Goal: Information Seeking & Learning: Check status

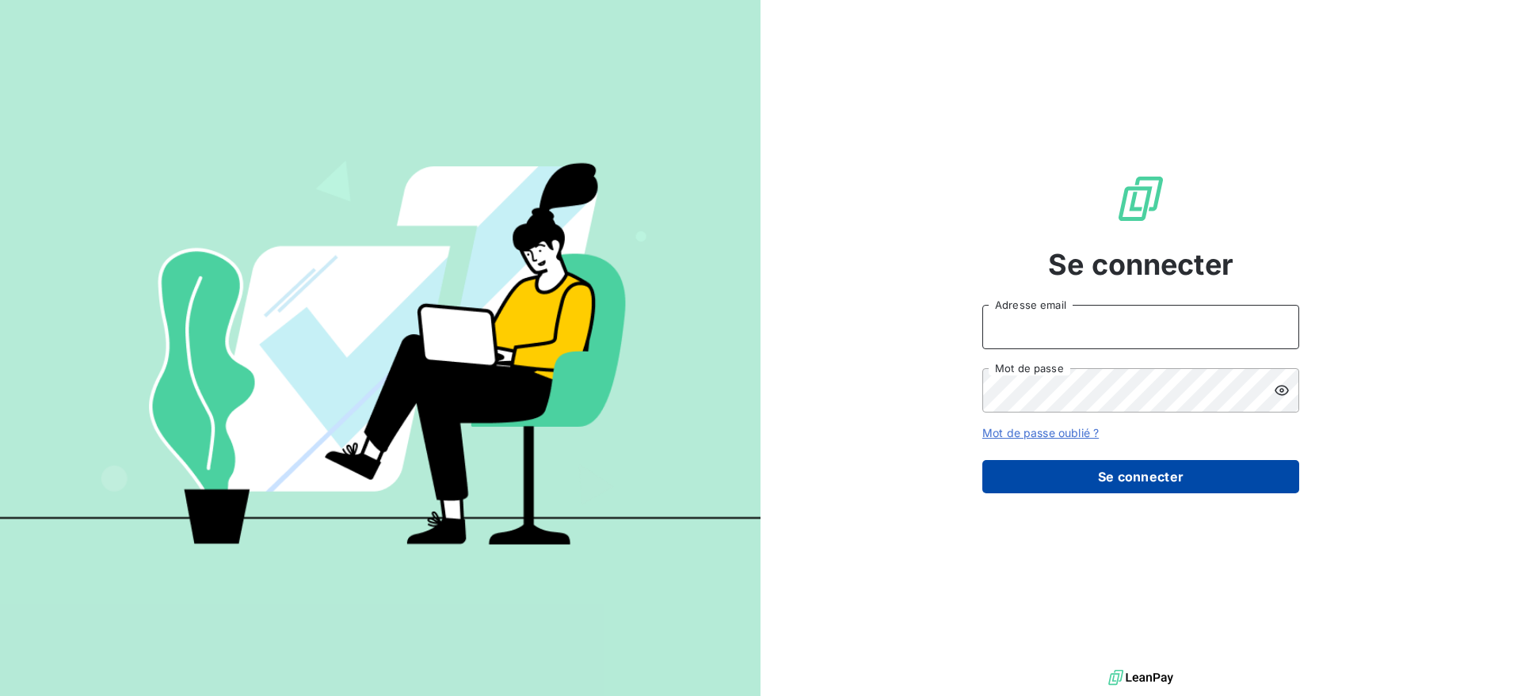
type input "[EMAIL_ADDRESS][DOMAIN_NAME]"
click at [1152, 471] on button "Se connecter" at bounding box center [1141, 476] width 317 height 33
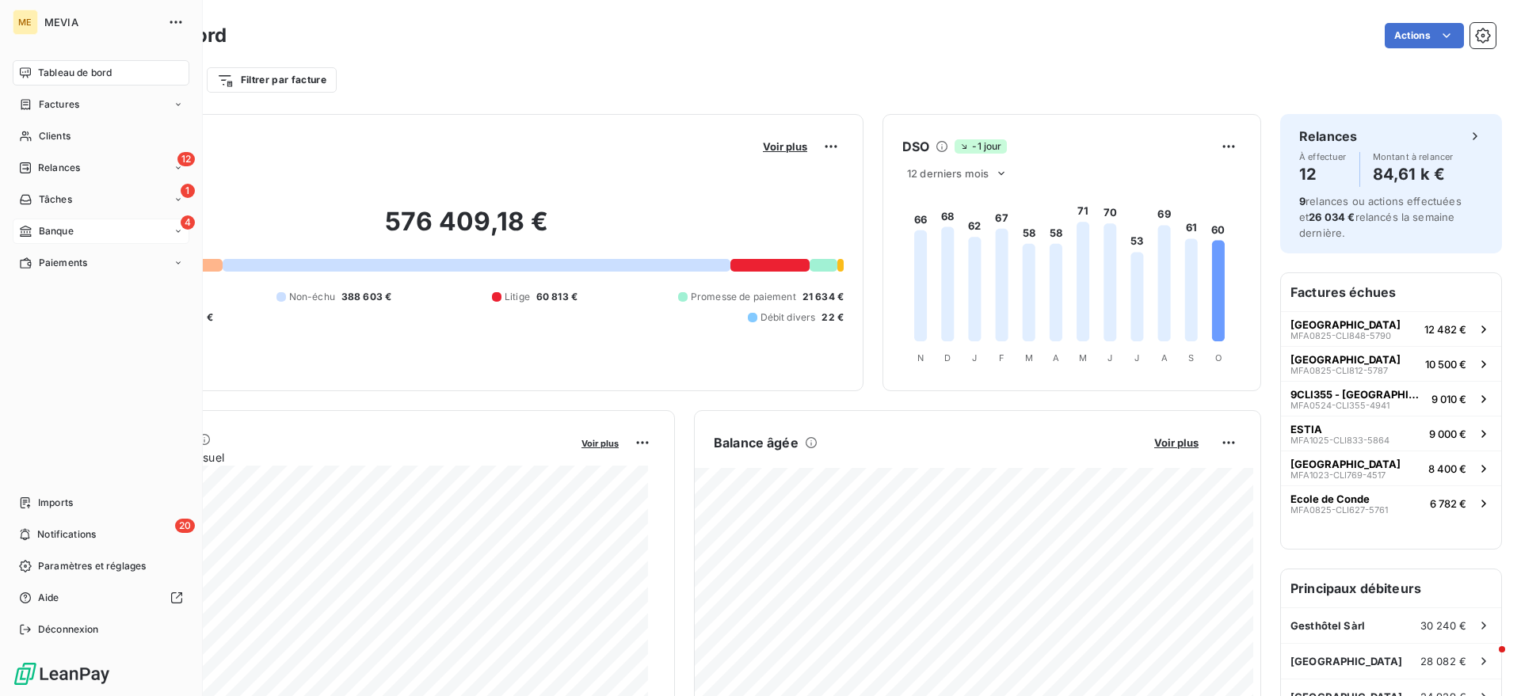
click at [30, 239] on div "4 Banque" at bounding box center [101, 231] width 177 height 25
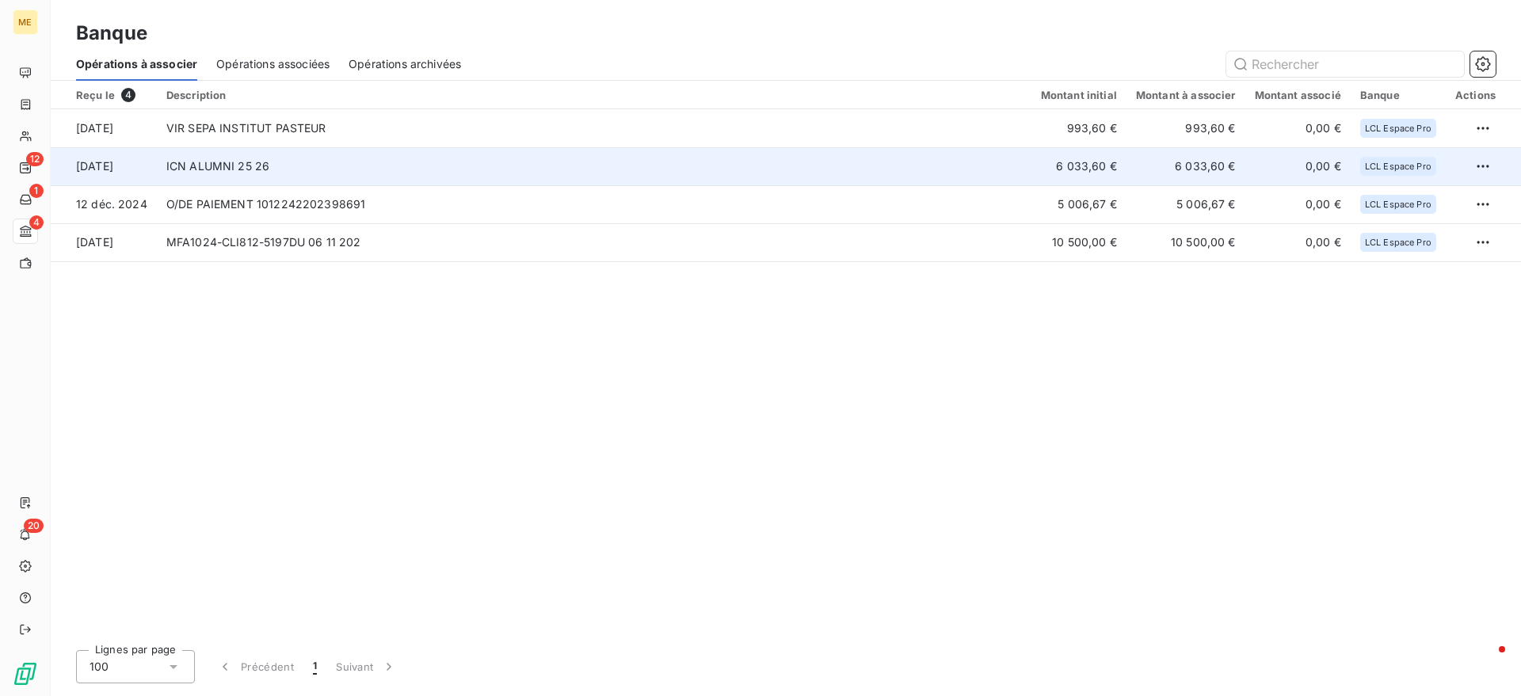
click at [230, 155] on td "ICN ALUMNI 25 26" at bounding box center [594, 166] width 875 height 38
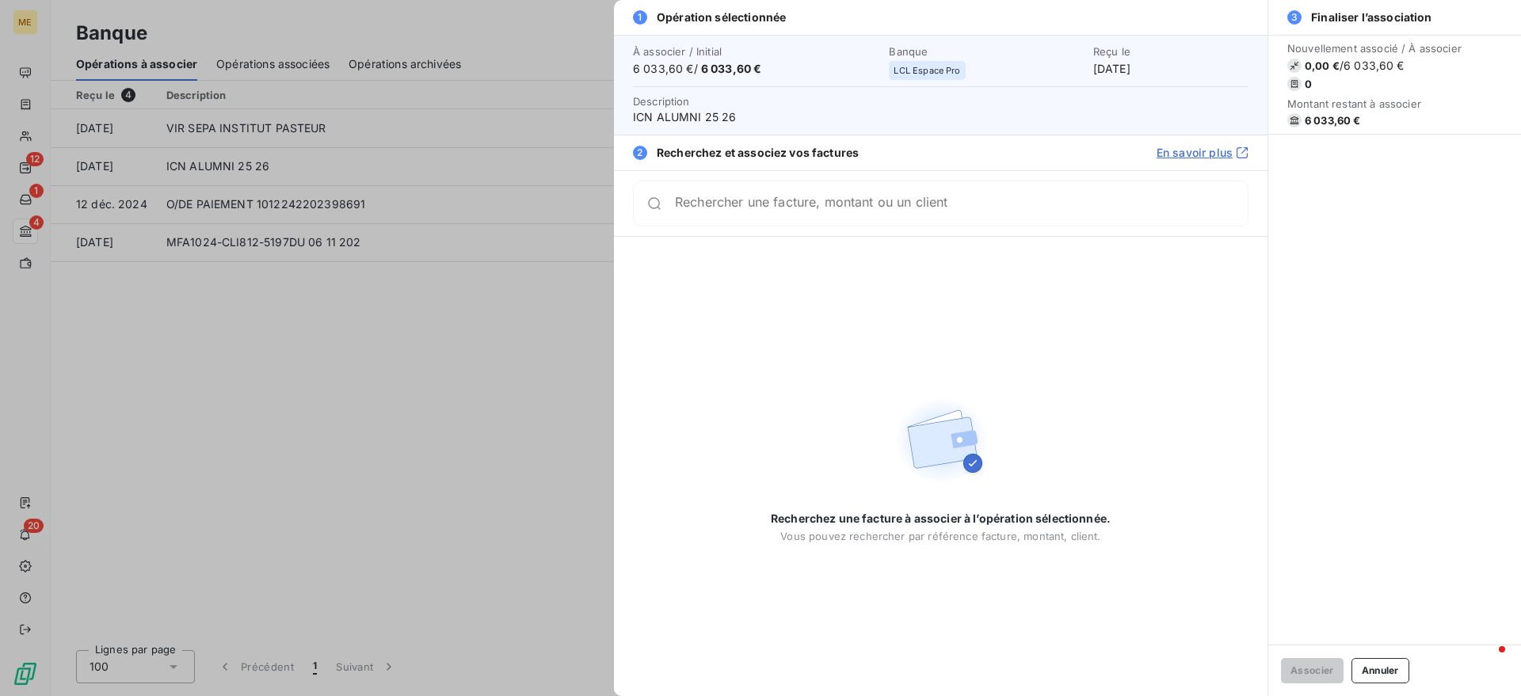
click at [886, 204] on input "Rechercher une facture, montant ou un client" at bounding box center [961, 204] width 573 height 16
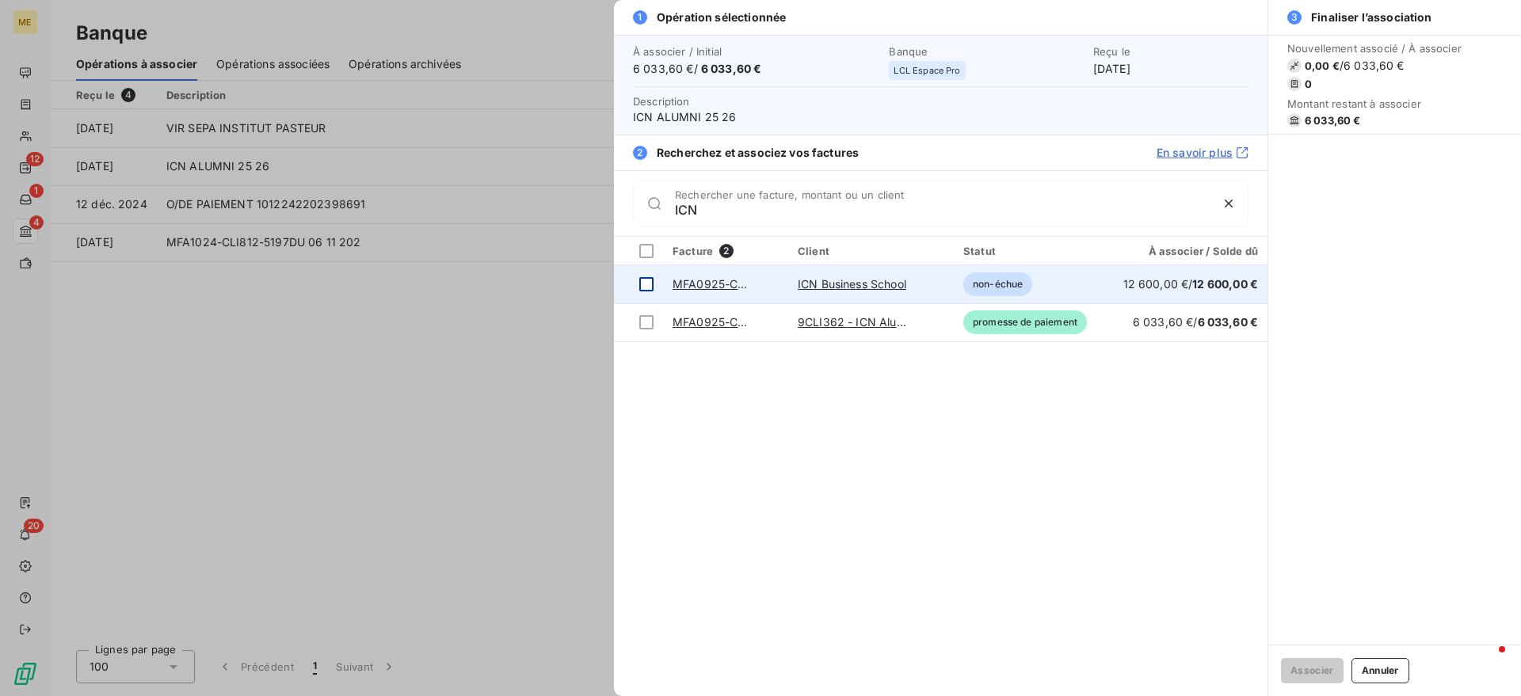
type input "ICN"
click at [642, 283] on div at bounding box center [646, 284] width 14 height 14
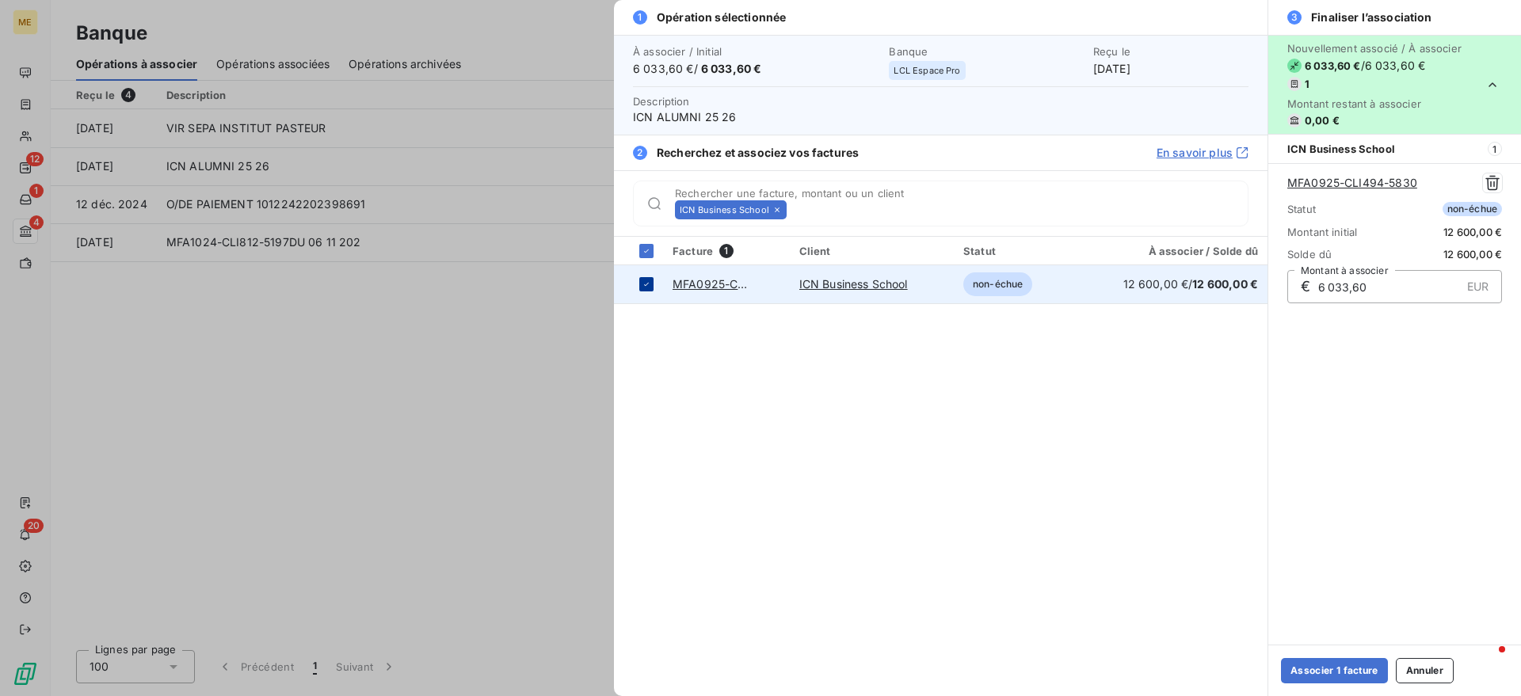
click at [639, 281] on div at bounding box center [646, 284] width 14 height 14
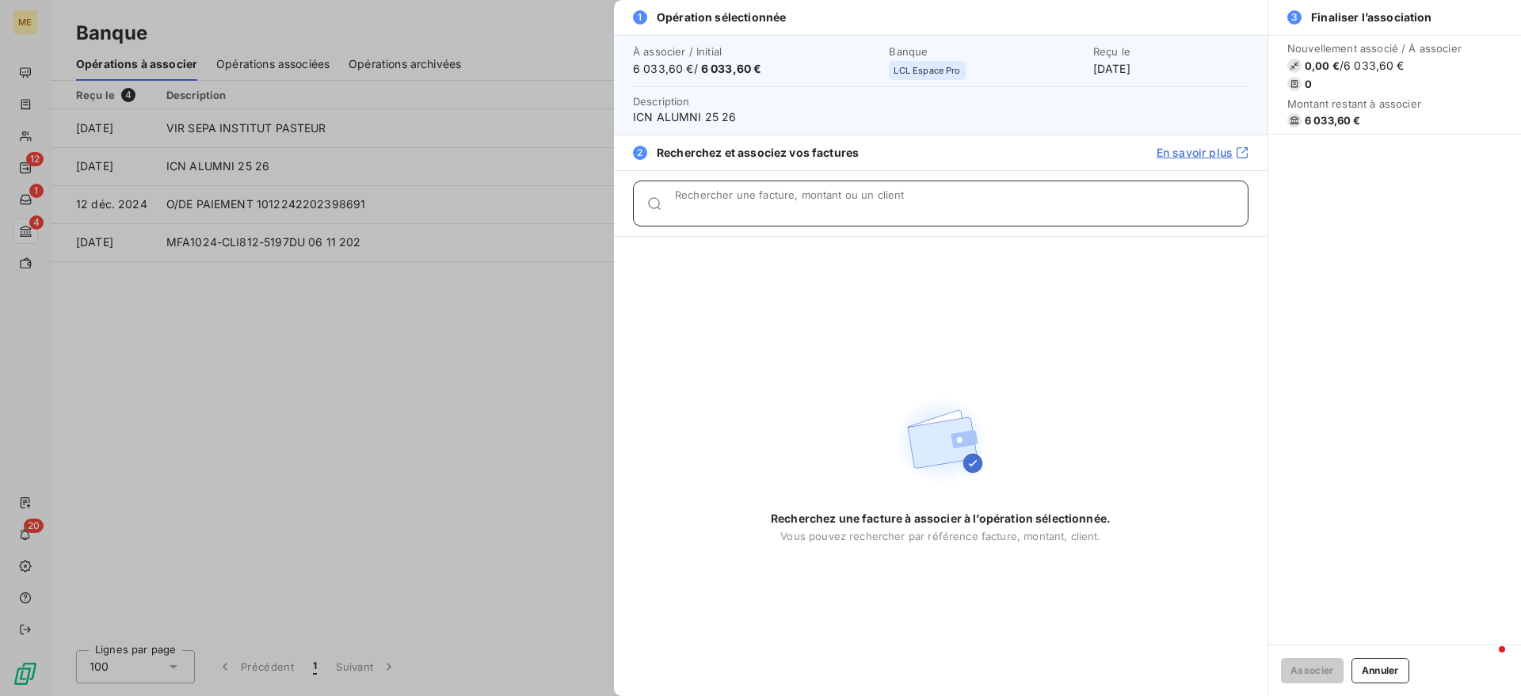
click at [707, 213] on input "Rechercher une facture, montant ou un client" at bounding box center [961, 210] width 573 height 16
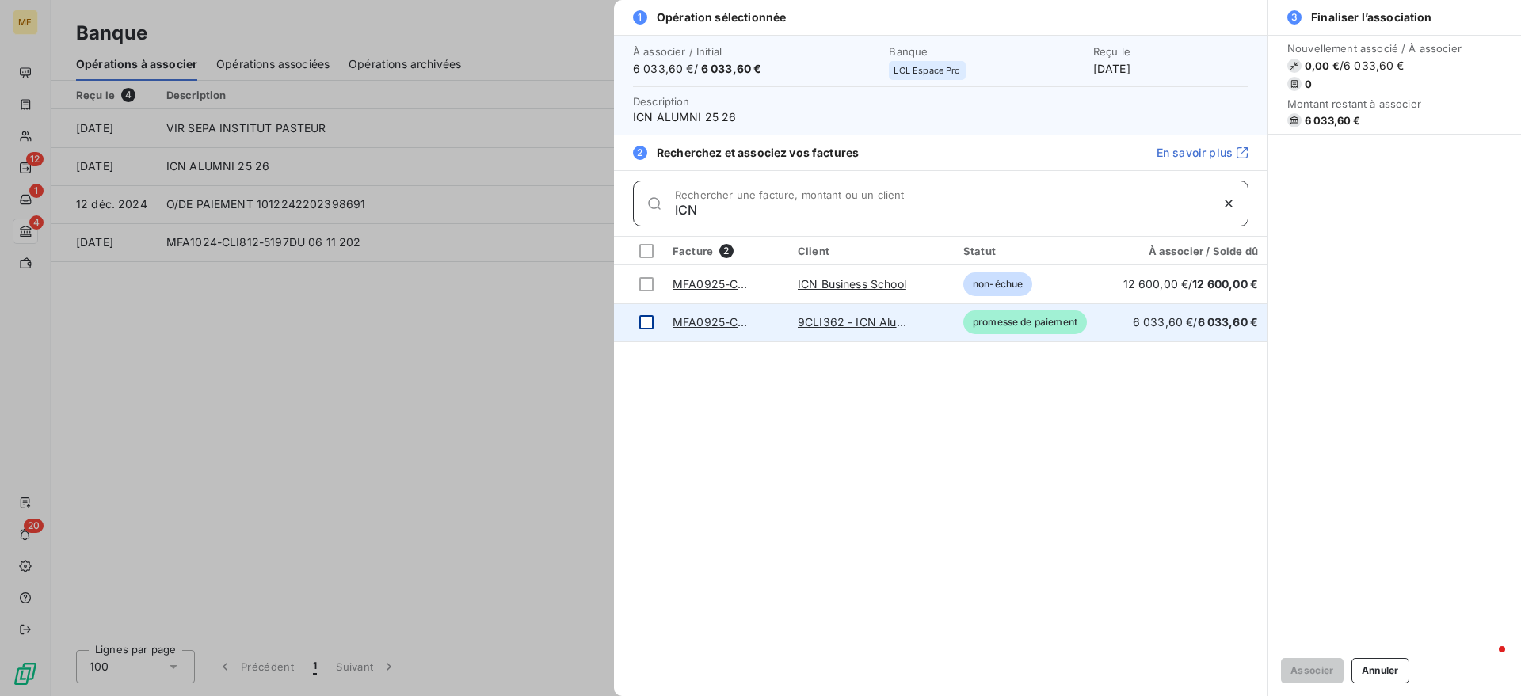
type input "ICN"
click at [647, 321] on div at bounding box center [646, 322] width 14 height 14
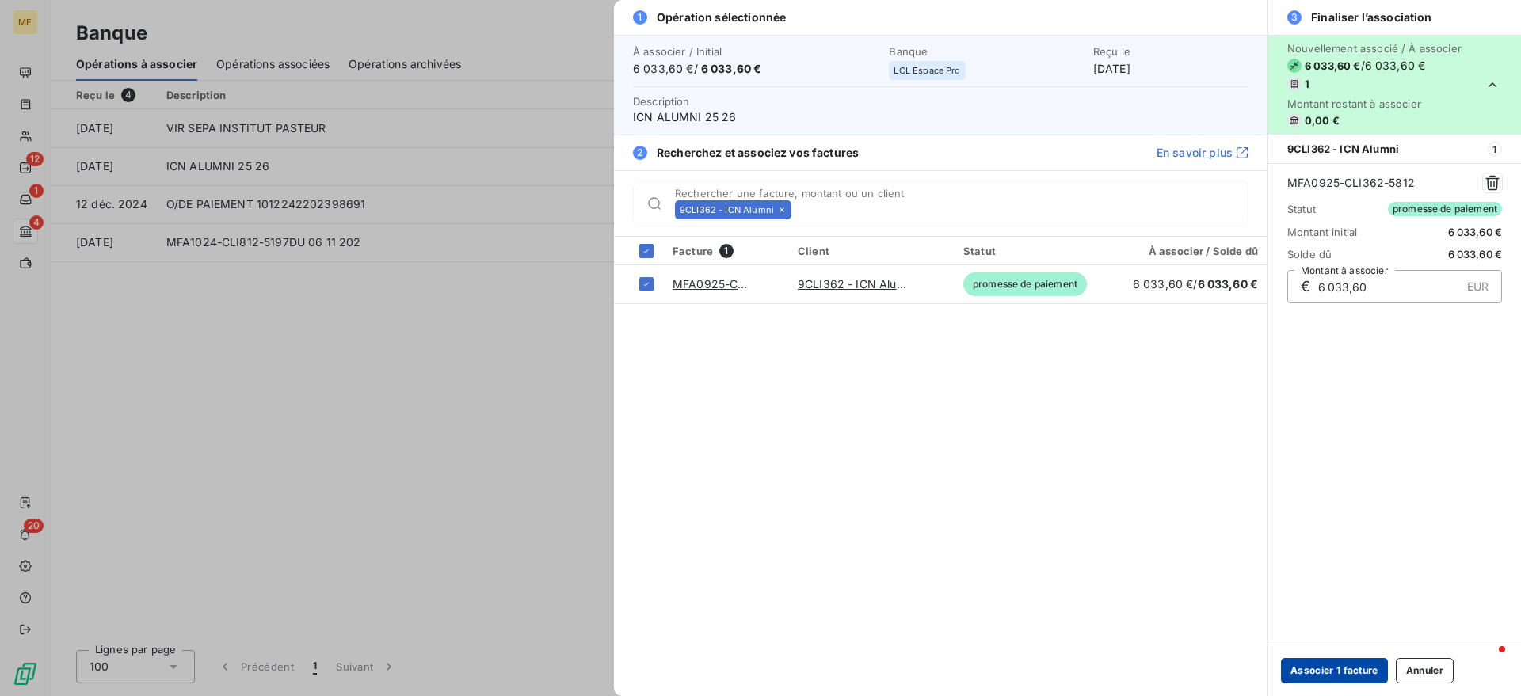
click at [1329, 660] on button "Associer 1 facture" at bounding box center [1334, 670] width 107 height 25
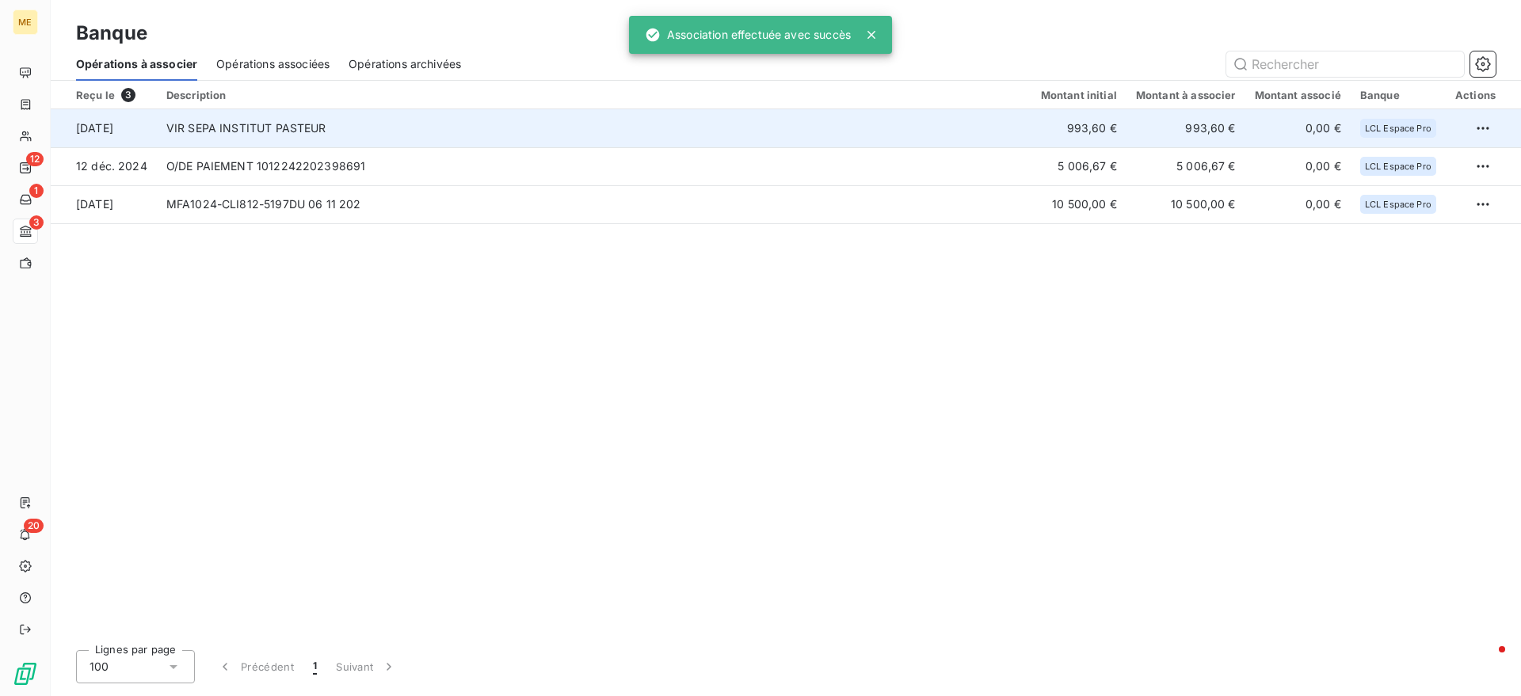
click at [364, 140] on td "VIR SEPA INSTITUT PASTEUR" at bounding box center [594, 128] width 875 height 38
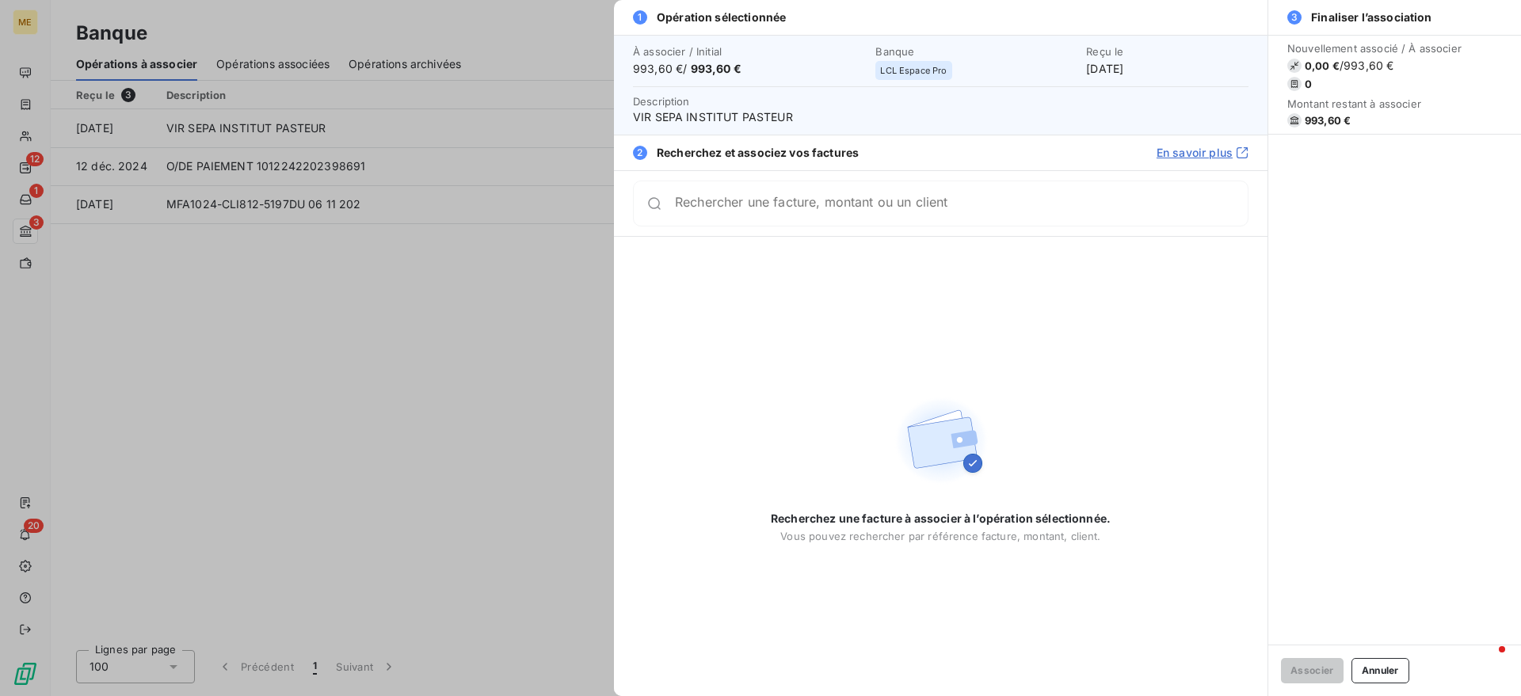
click at [802, 212] on input "Rechercher une facture, montant ou un client" at bounding box center [961, 204] width 573 height 16
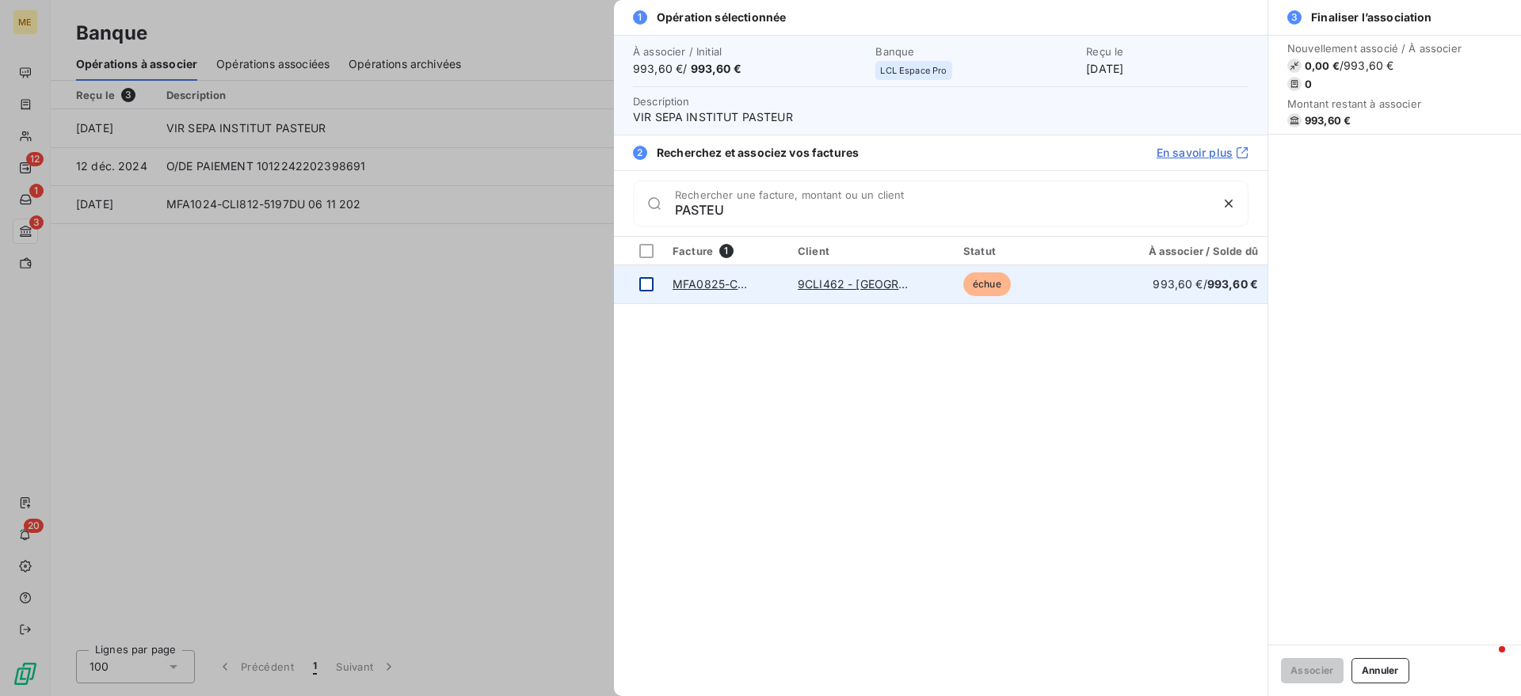
type input "PASTEU"
click at [647, 293] on td at bounding box center [638, 284] width 49 height 38
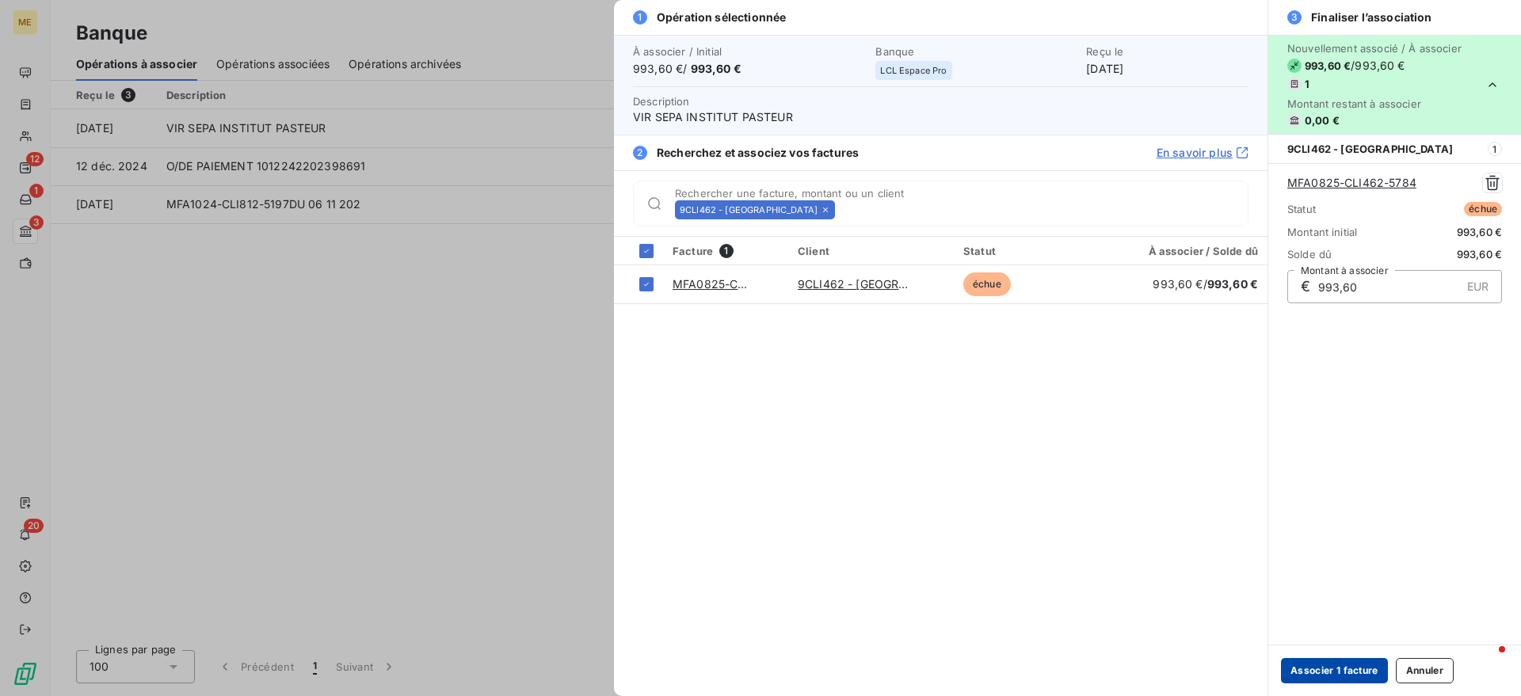
click at [1341, 674] on button "Associer 1 facture" at bounding box center [1334, 670] width 107 height 25
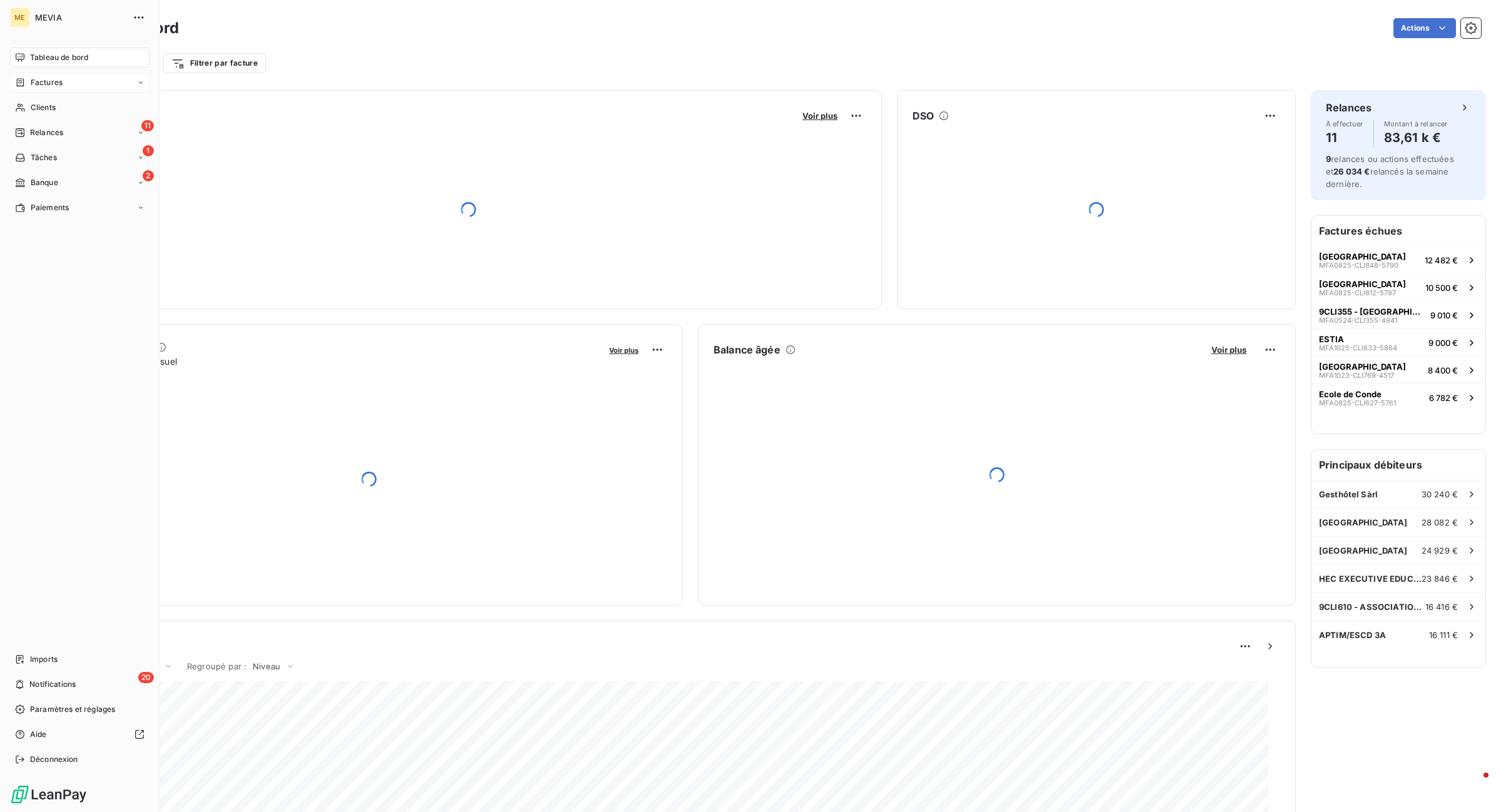
click at [25, 85] on icon at bounding box center [20, 82] width 10 height 10
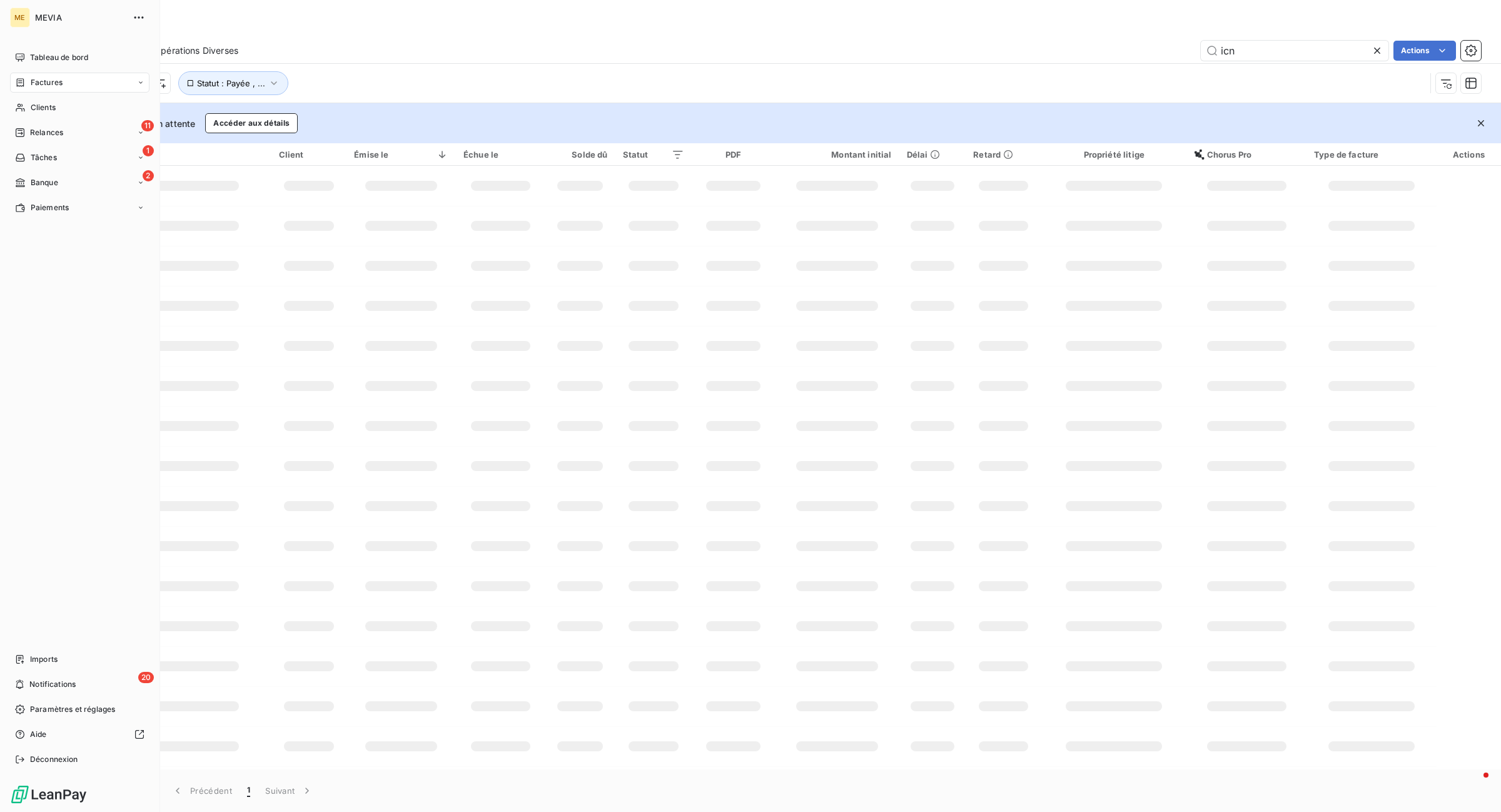
click at [58, 77] on span "Factures" at bounding box center [47, 82] width 32 height 11
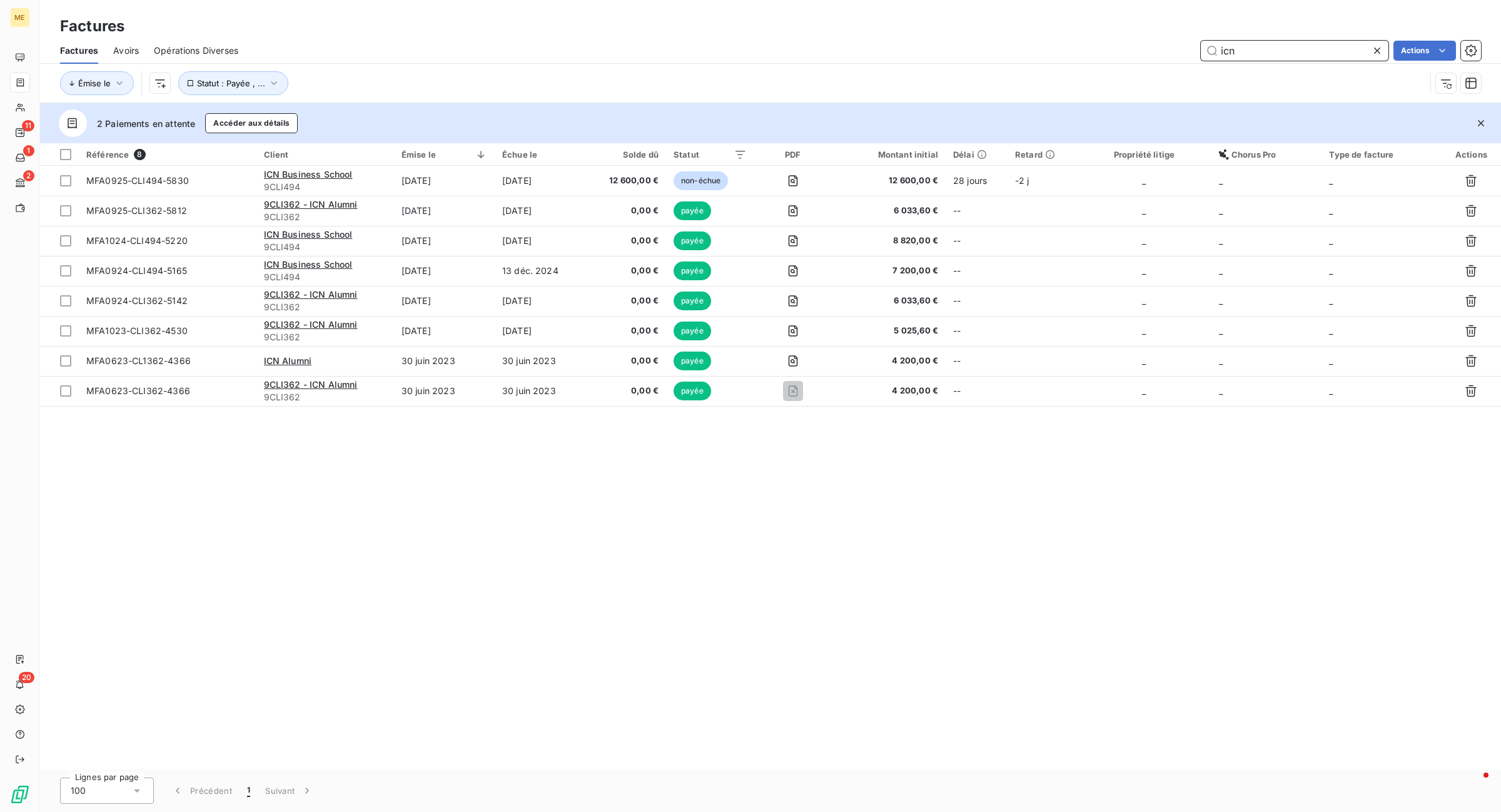
drag, startPoint x: 1211, startPoint y: 47, endPoint x: 1063, endPoint y: 30, distance: 149.0
click at [1061, 30] on div "Factures Factures Avoirs Opérations Diverses icn Actions Émise le Statut : Payé…" at bounding box center [770, 51] width 1461 height 103
paste input "MFA0525-CLI805-5646"
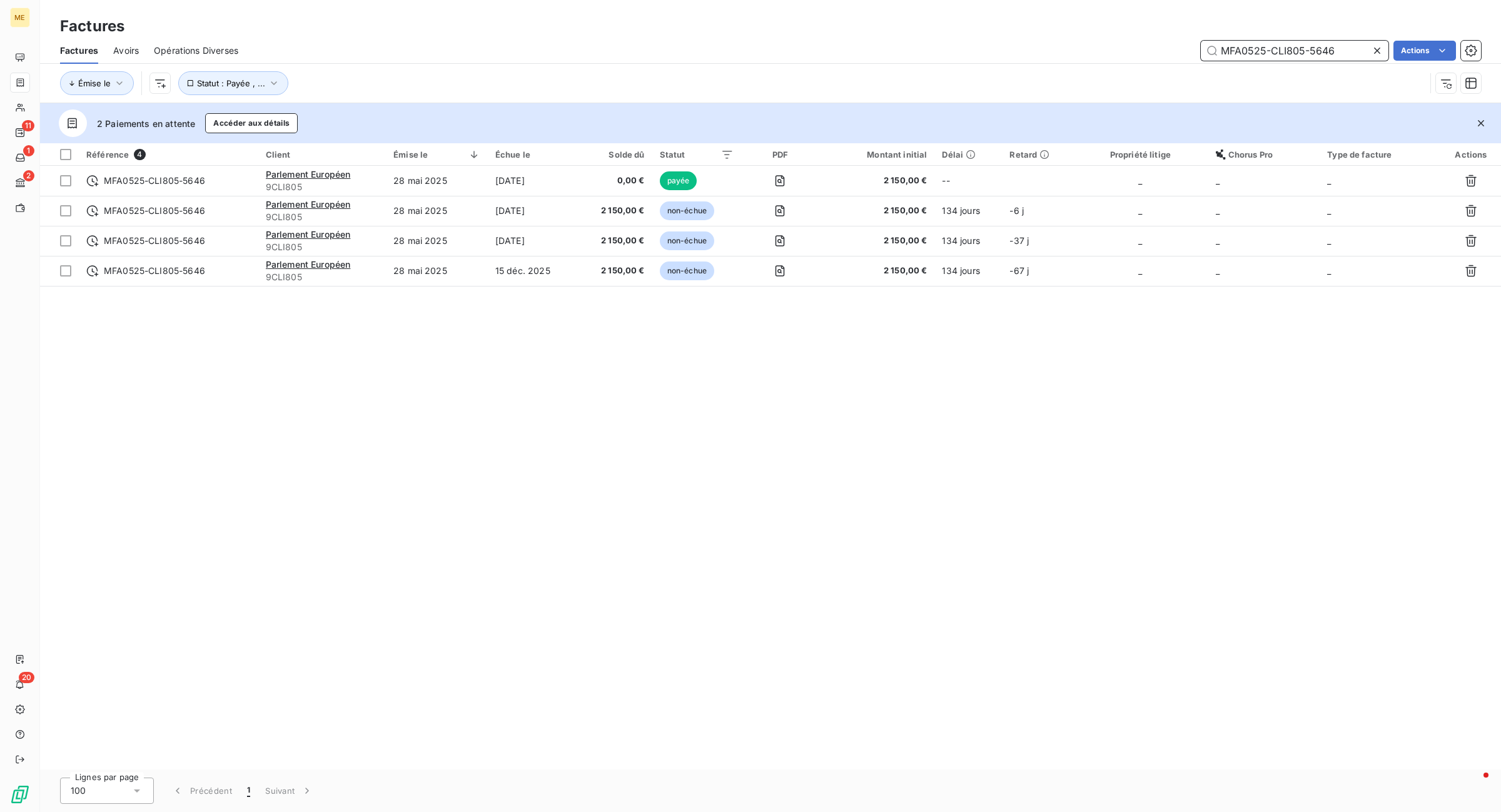
paste input "225-CLI799-5"
drag, startPoint x: 1130, startPoint y: 32, endPoint x: 736, endPoint y: -46, distance: 401.6
click at [736, 0] on html "ME 11 1 2 20 Factures Factures Avoirs Opérations Diverses MFA0525-CLI805-5646 A…" at bounding box center [750, 406] width 1501 height 812
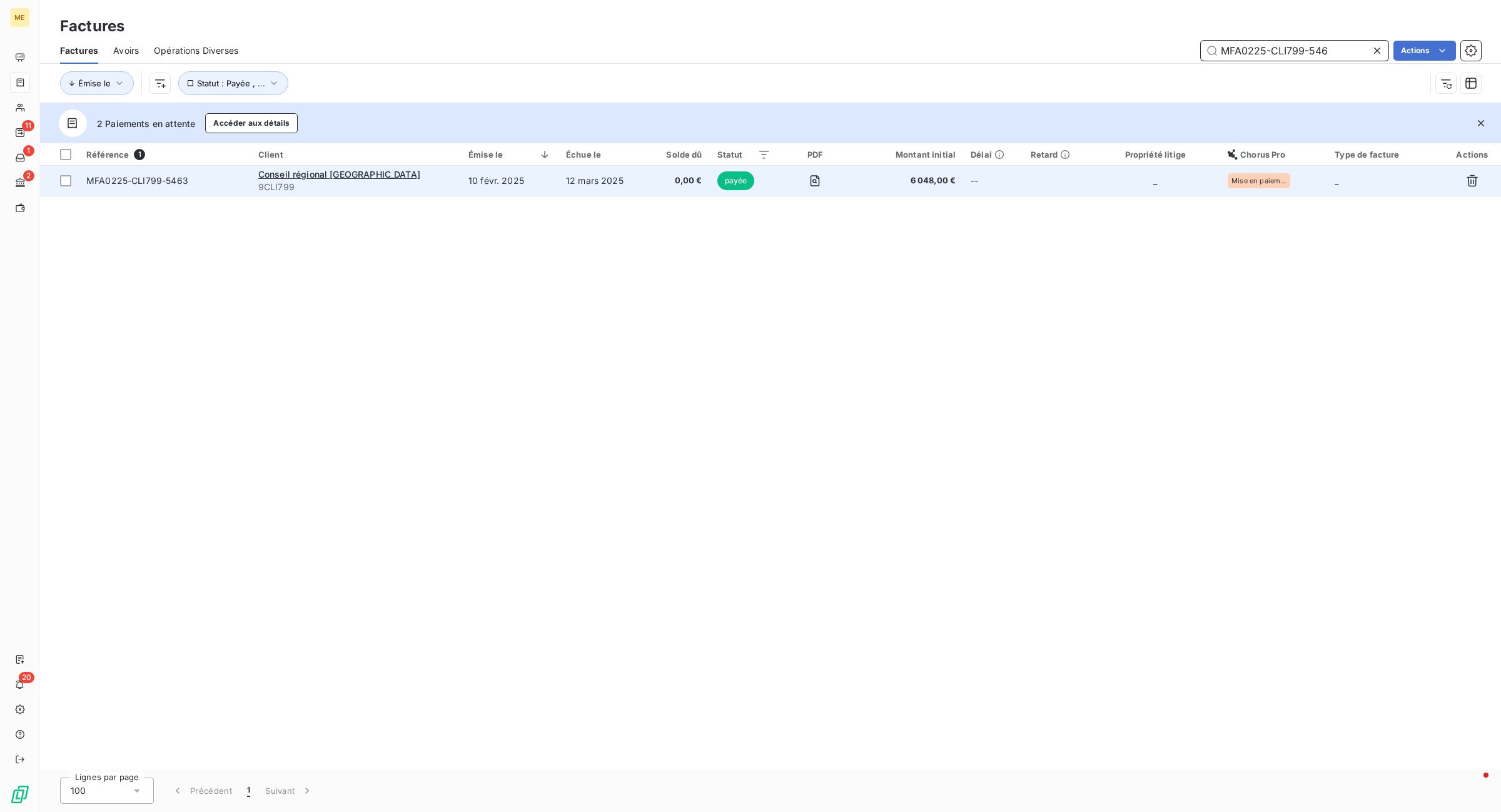
type input "MFA0225-CLI799-546"
click at [554, 180] on td "10 févr. 2025" at bounding box center [510, 181] width 98 height 30
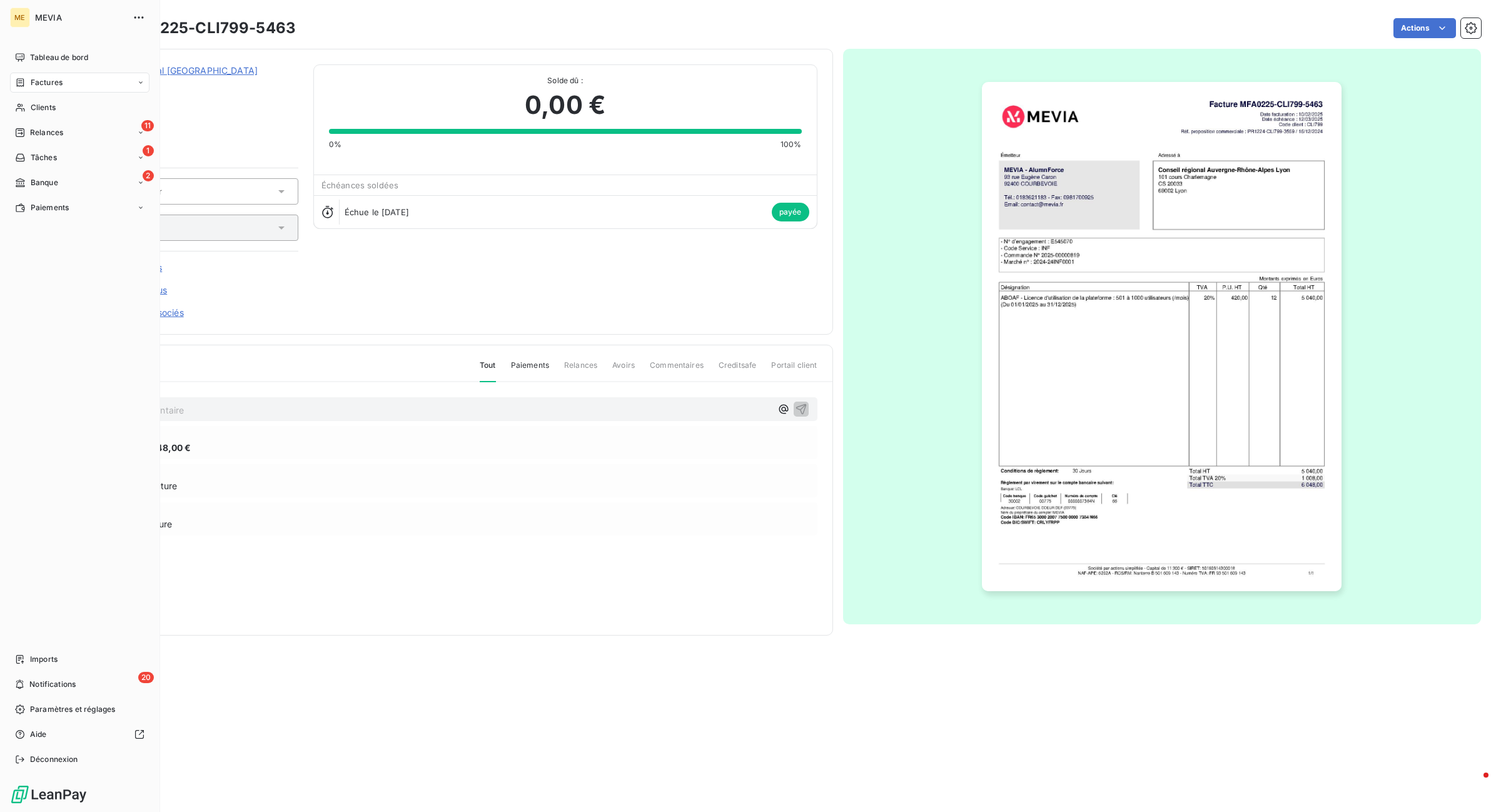
click at [72, 75] on div "Factures" at bounding box center [80, 82] width 140 height 20
click at [28, 54] on div "Tableau de bord" at bounding box center [80, 57] width 140 height 20
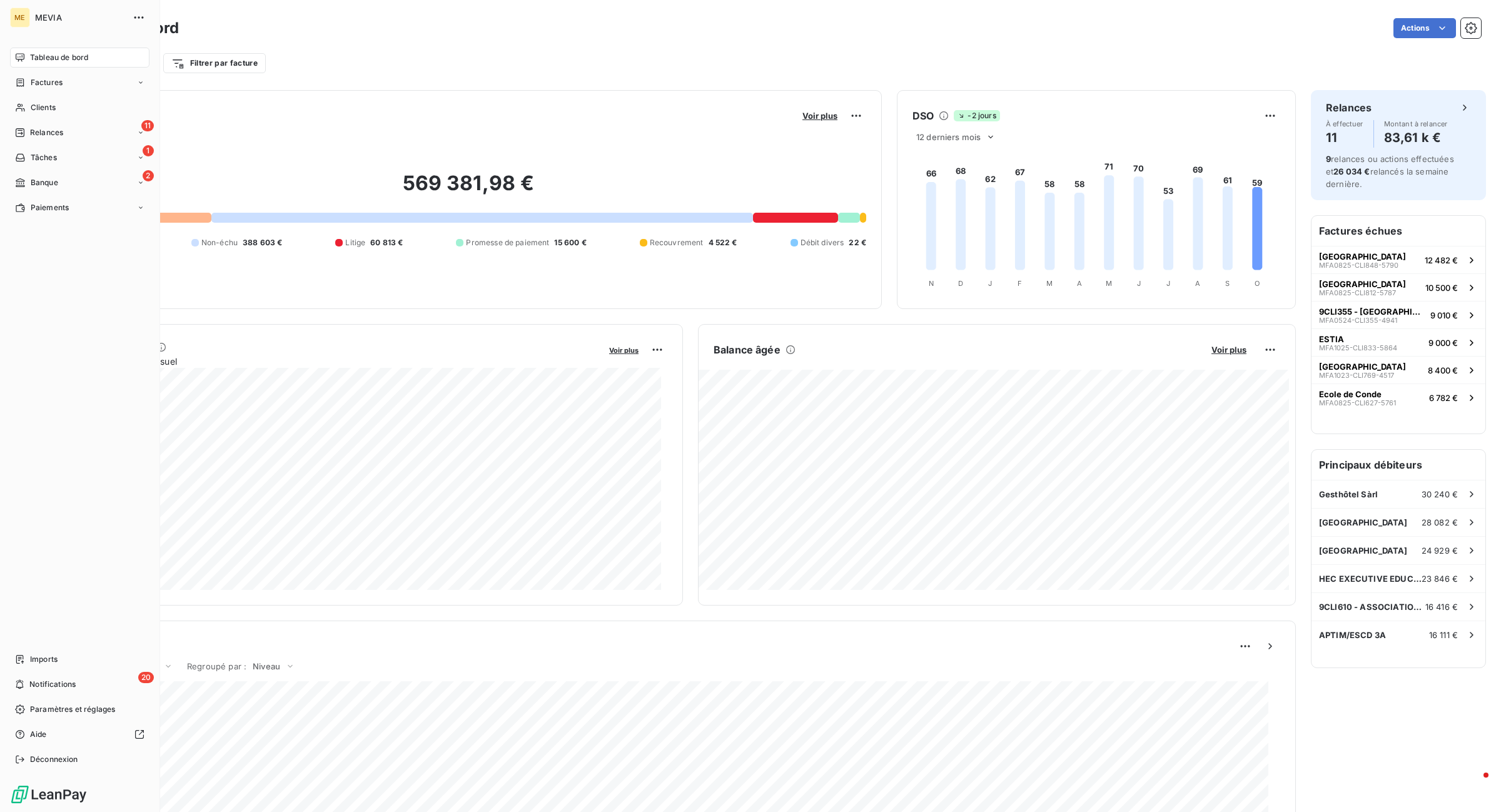
click at [33, 86] on span "Factures" at bounding box center [47, 82] width 32 height 11
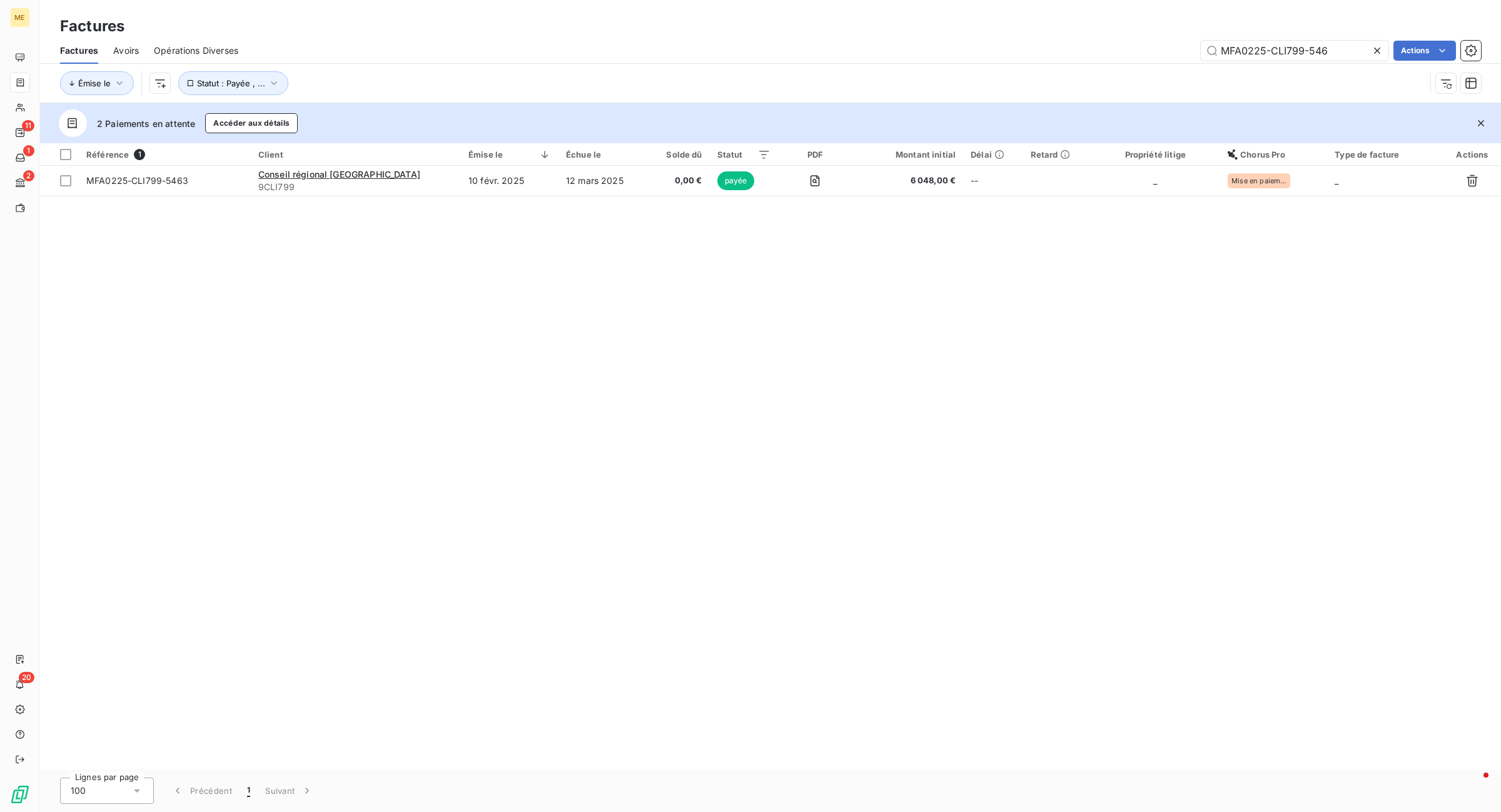
drag, startPoint x: 1342, startPoint y: 54, endPoint x: 864, endPoint y: 54, distance: 478.0
click at [811, 49] on div "MFA0225-CLI799-546 Actions" at bounding box center [867, 51] width 1227 height 20
type input "MFA1024-CLI193-5226"
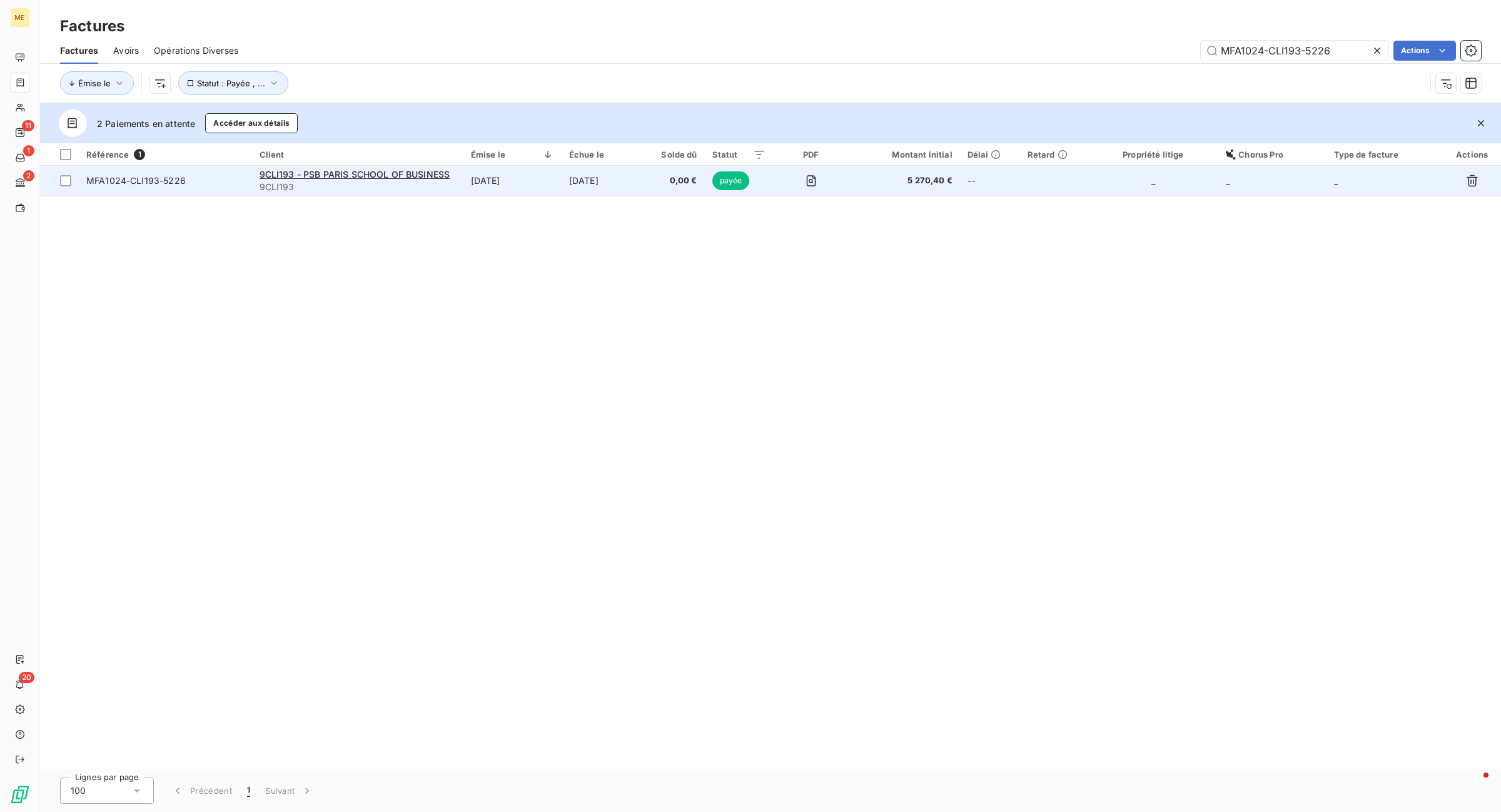
click at [657, 170] on td "0,00 €" at bounding box center [672, 181] width 62 height 30
click at [442, 173] on span "9CLI193 - PSB PARIS SCHOOL OF BUSINESS" at bounding box center [355, 174] width 191 height 10
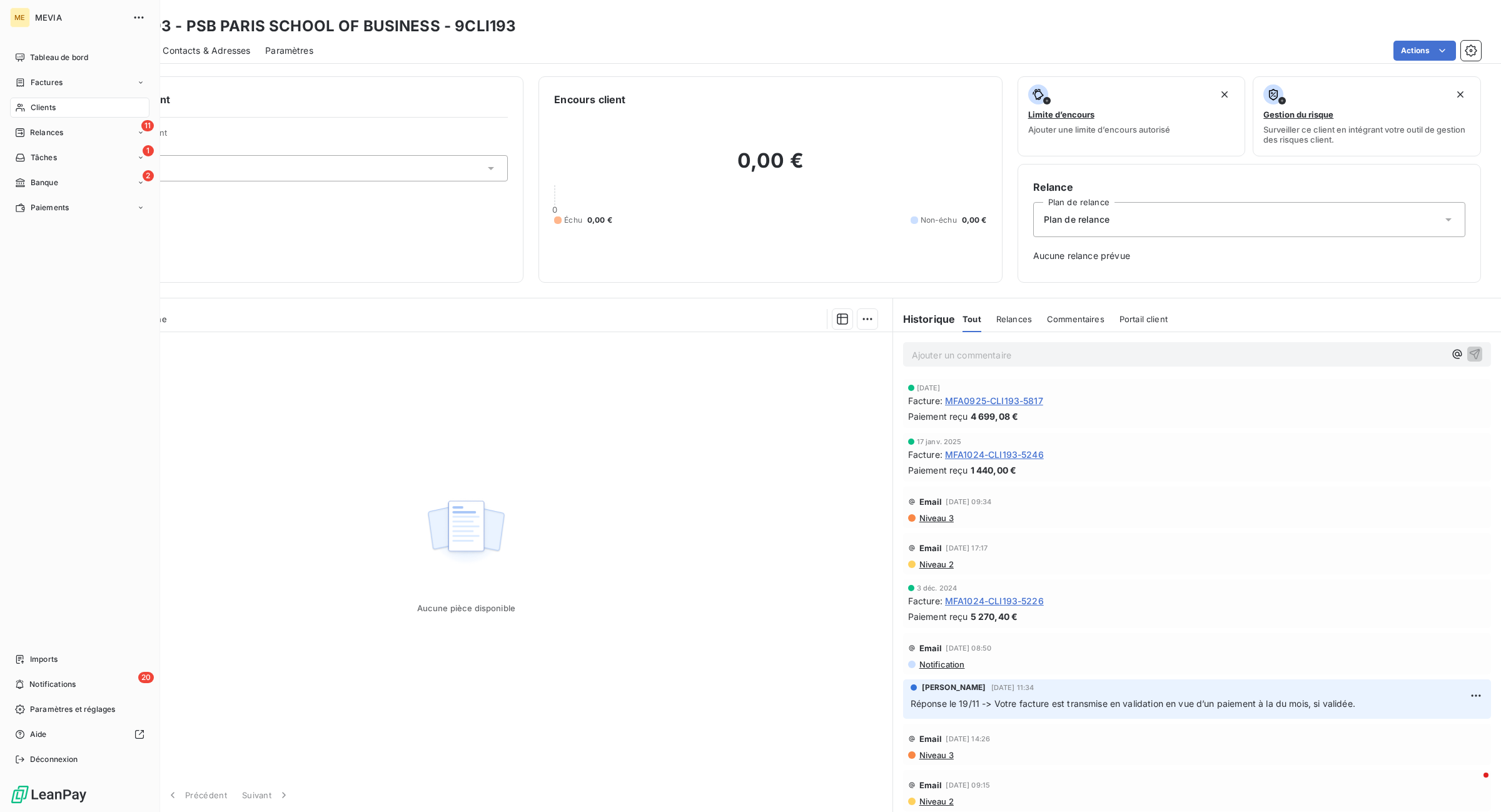
click at [52, 84] on span "Factures" at bounding box center [47, 82] width 32 height 11
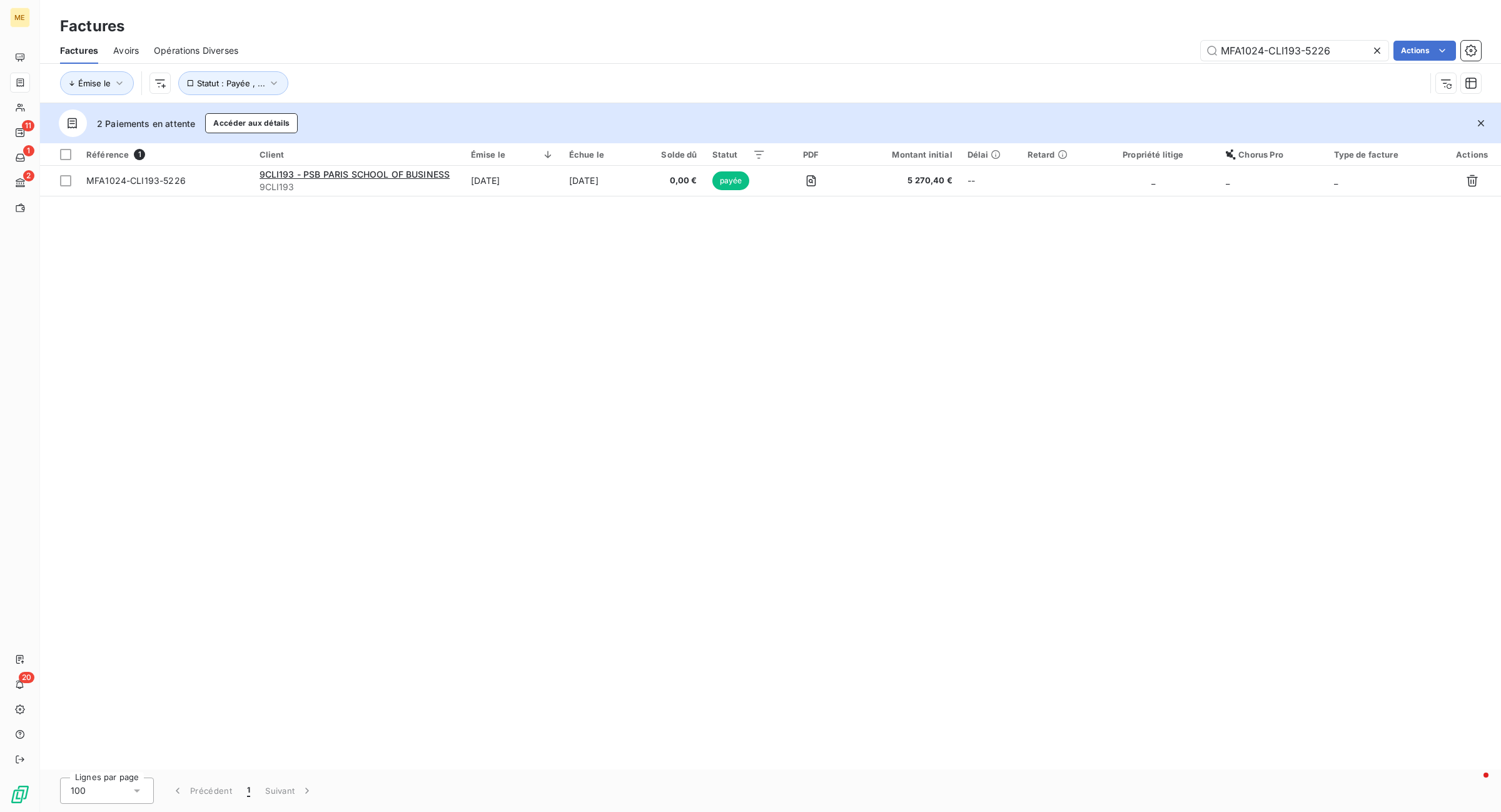
drag, startPoint x: 1348, startPoint y: 43, endPoint x: 1042, endPoint y: 19, distance: 306.9
click at [1042, 19] on div "Factures Factures Avoirs Opérations Diverses MFA1024-CLI193-5226 Actions Émise …" at bounding box center [770, 51] width 1461 height 103
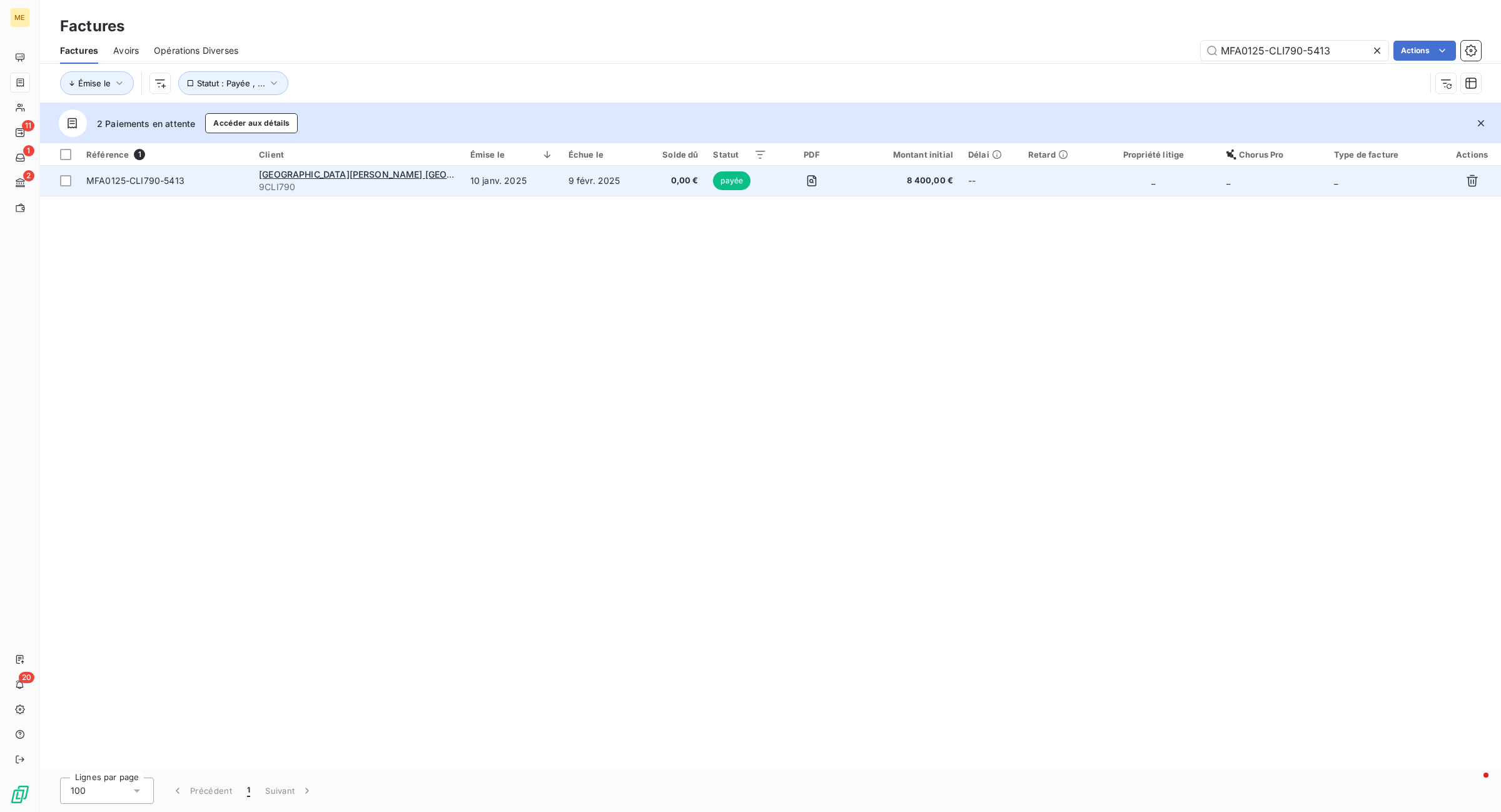
type input "MFA0125-CLI790-5413"
click at [673, 182] on span "0,00 €" at bounding box center [674, 181] width 47 height 13
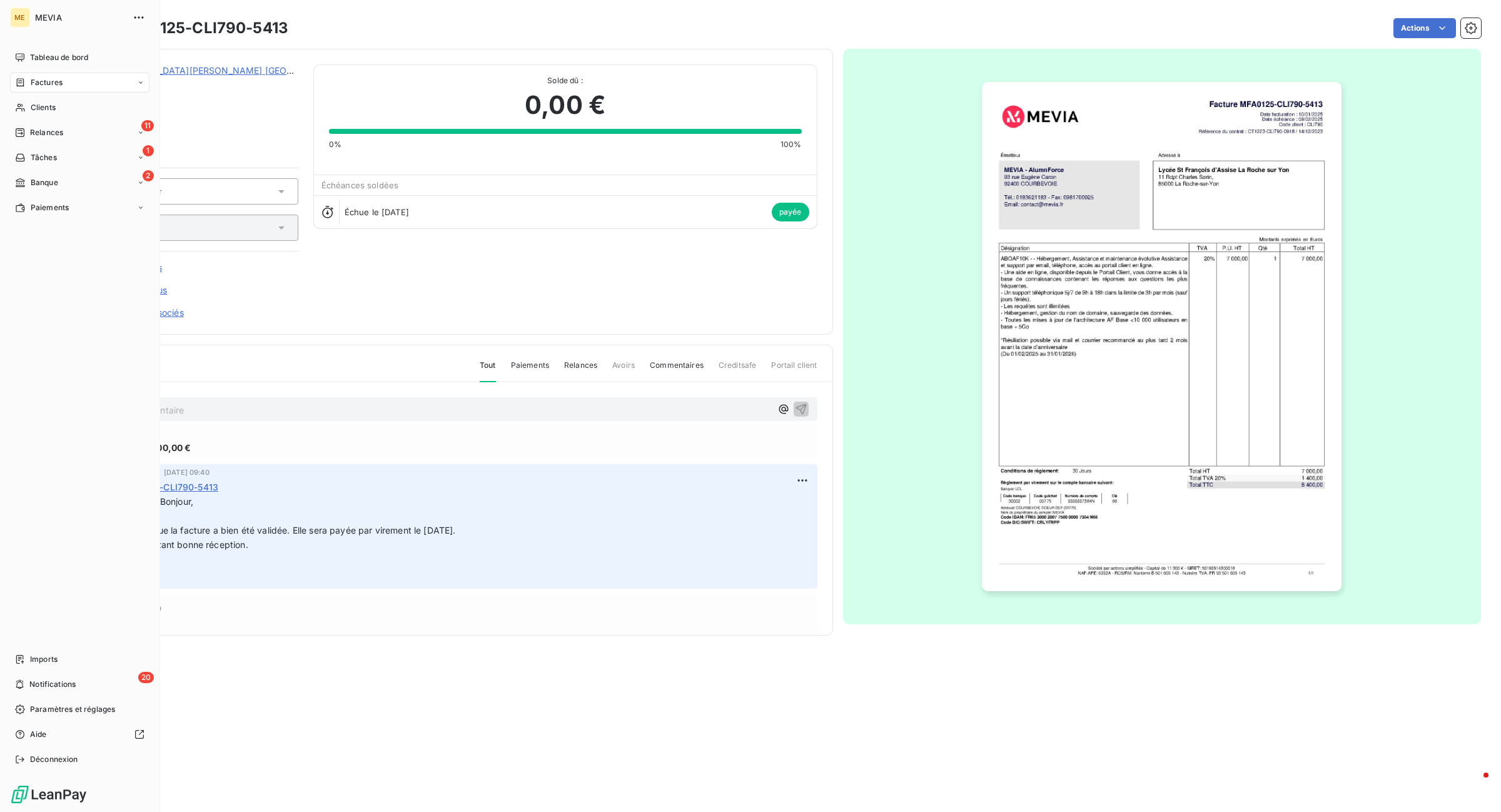
click at [32, 91] on div "Factures" at bounding box center [80, 82] width 140 height 20
click at [35, 79] on span "Factures" at bounding box center [47, 82] width 32 height 11
drag, startPoint x: 41, startPoint y: 102, endPoint x: 78, endPoint y: 98, distance: 37.2
click at [41, 104] on span "Factures" at bounding box center [46, 107] width 32 height 11
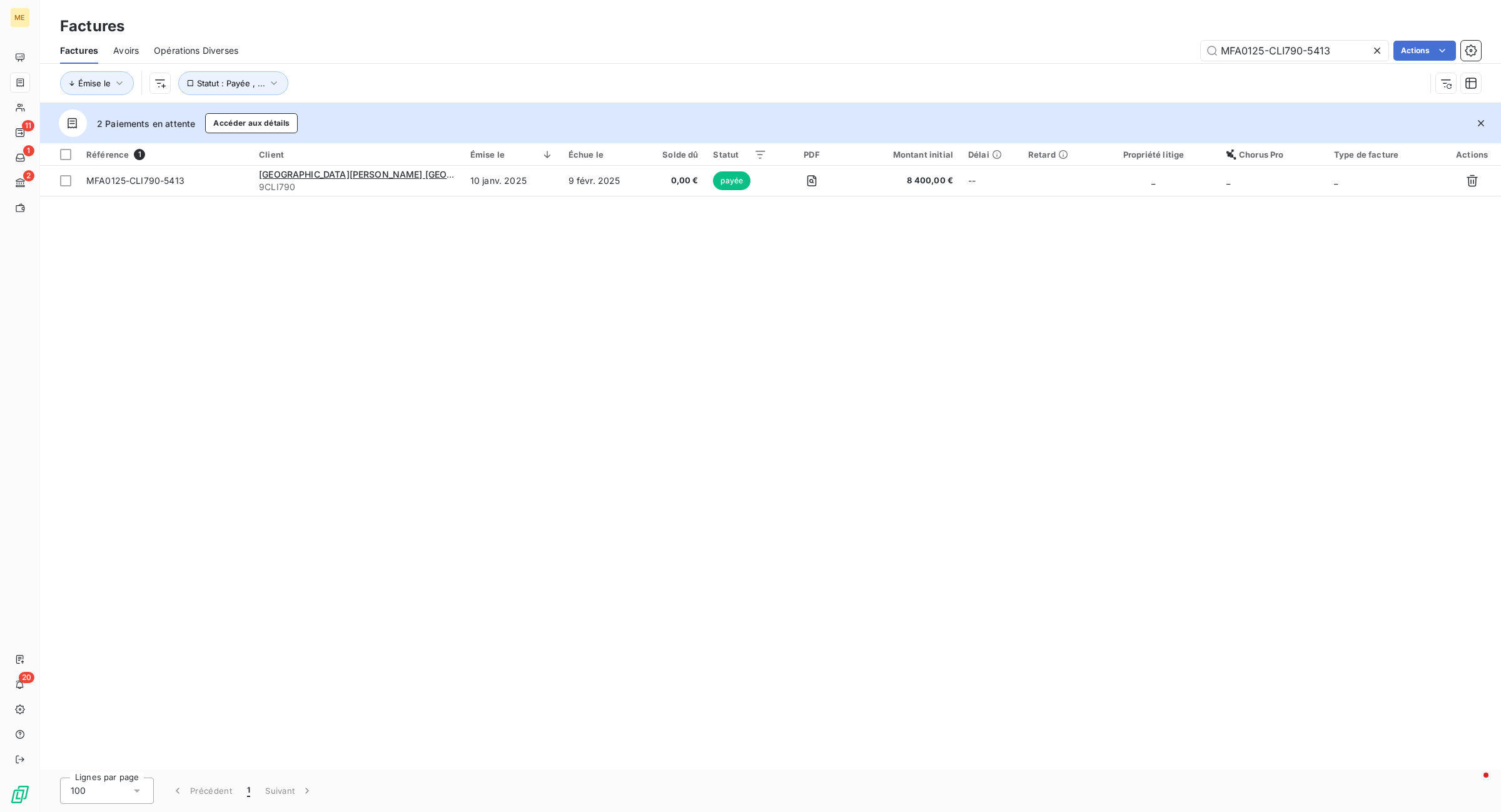
drag, startPoint x: 1358, startPoint y: 47, endPoint x: 857, endPoint y: 67, distance: 501.4
click at [857, 67] on div "Factures Avoirs Opérations Diverses MFA0125-CLI790-5413 Actions Émise le Statut…" at bounding box center [770, 70] width 1461 height 65
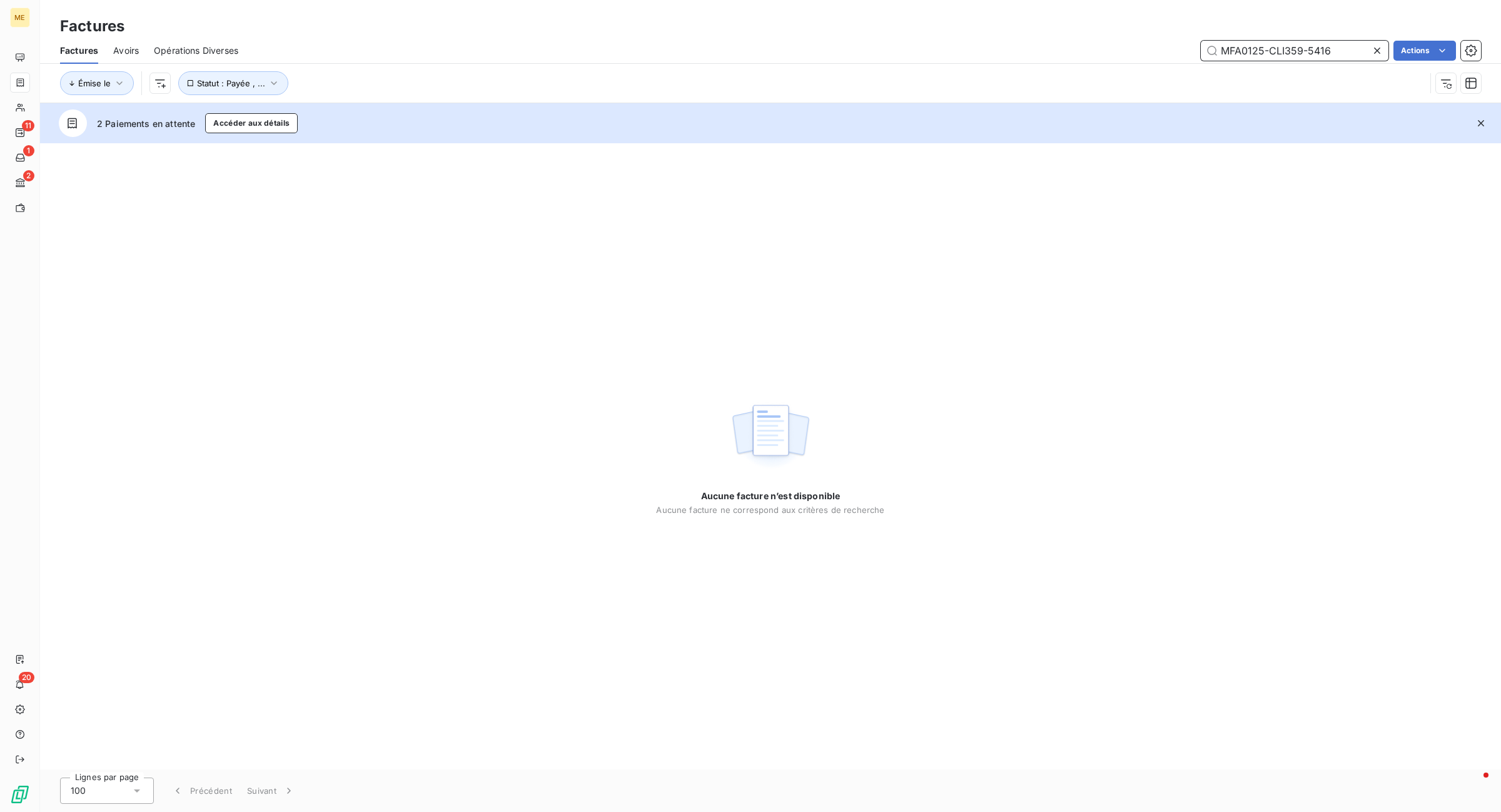
drag, startPoint x: 1353, startPoint y: 47, endPoint x: 886, endPoint y: 47, distance: 467.0
click at [886, 47] on div "MFA0125-CLI359-5416 Actions" at bounding box center [867, 51] width 1227 height 20
drag, startPoint x: 1369, startPoint y: 59, endPoint x: 1278, endPoint y: 55, distance: 91.1
click at [1278, 56] on div "MFA0125-CLI359-5416" at bounding box center [1294, 51] width 188 height 20
drag, startPoint x: 1358, startPoint y: 54, endPoint x: 911, endPoint y: 55, distance: 447.0
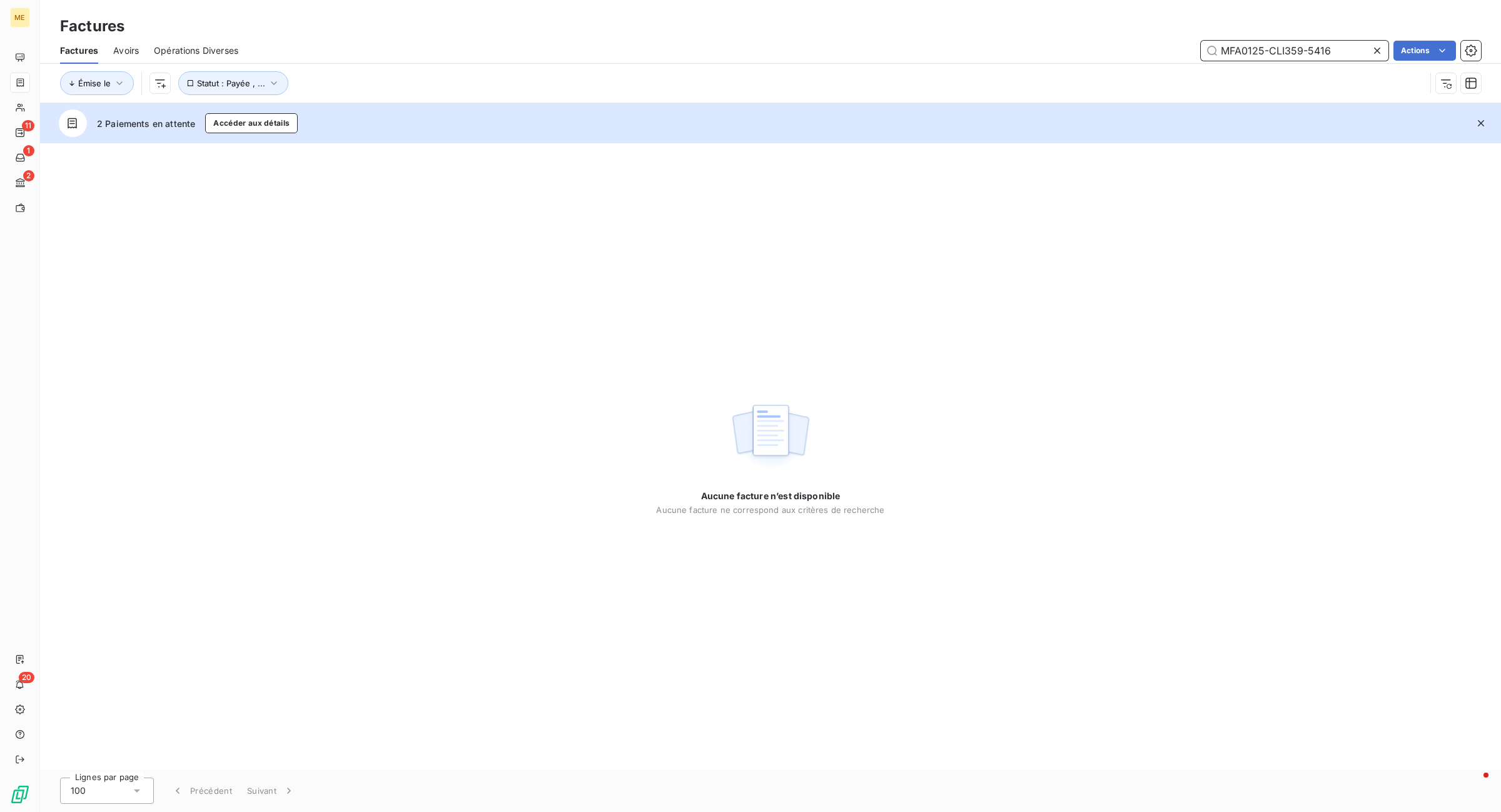
click at [911, 55] on div "MFA0125-CLI359-5416 Actions" at bounding box center [867, 51] width 1227 height 20
paste input "459-5417"
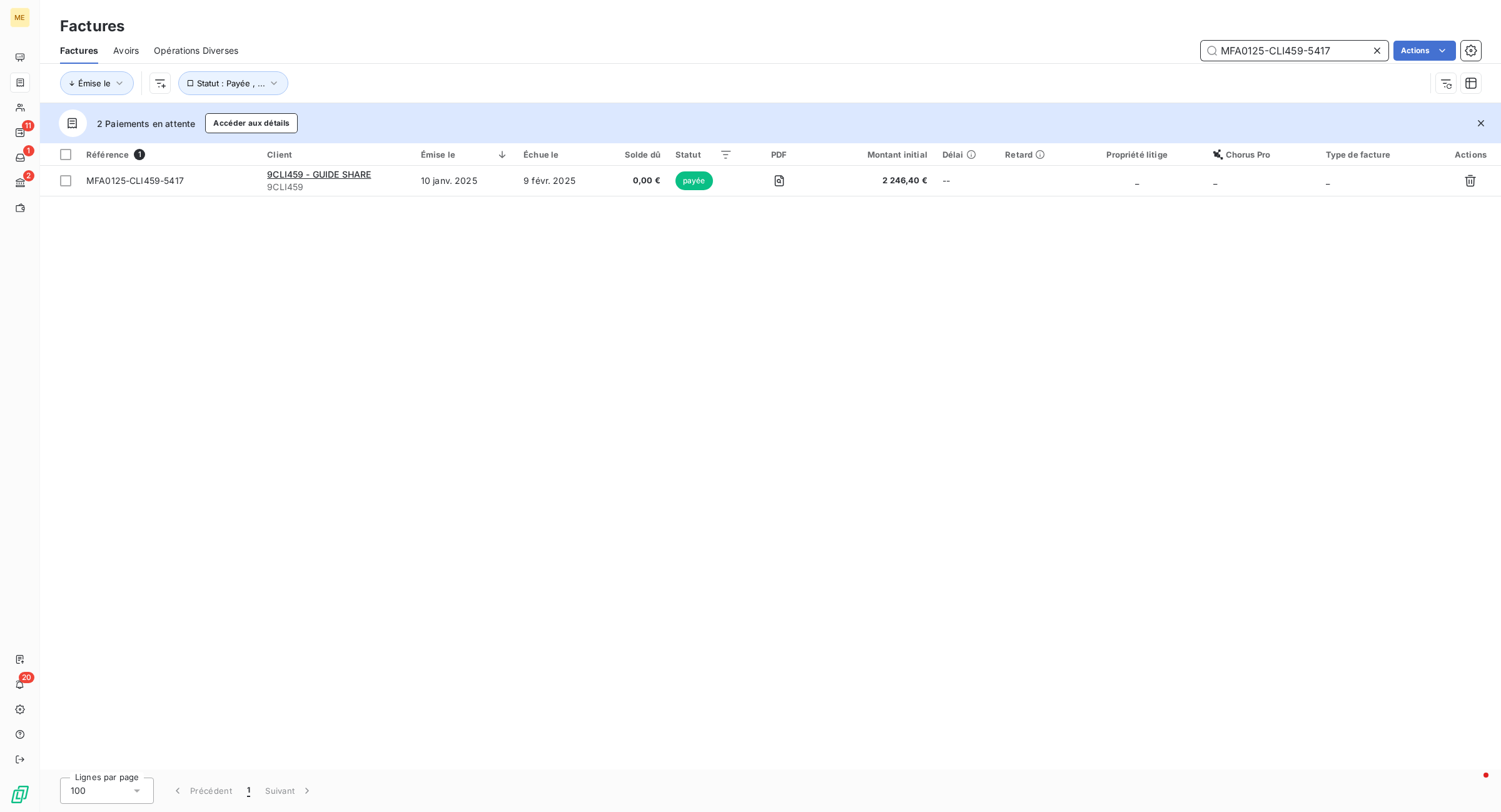
drag, startPoint x: 1351, startPoint y: 53, endPoint x: 986, endPoint y: 61, distance: 365.1
click at [986, 61] on div "Factures Avoirs Opérations Diverses MFA0125-CLI459-5417 Actions" at bounding box center [770, 51] width 1461 height 26
paste input "180-5414"
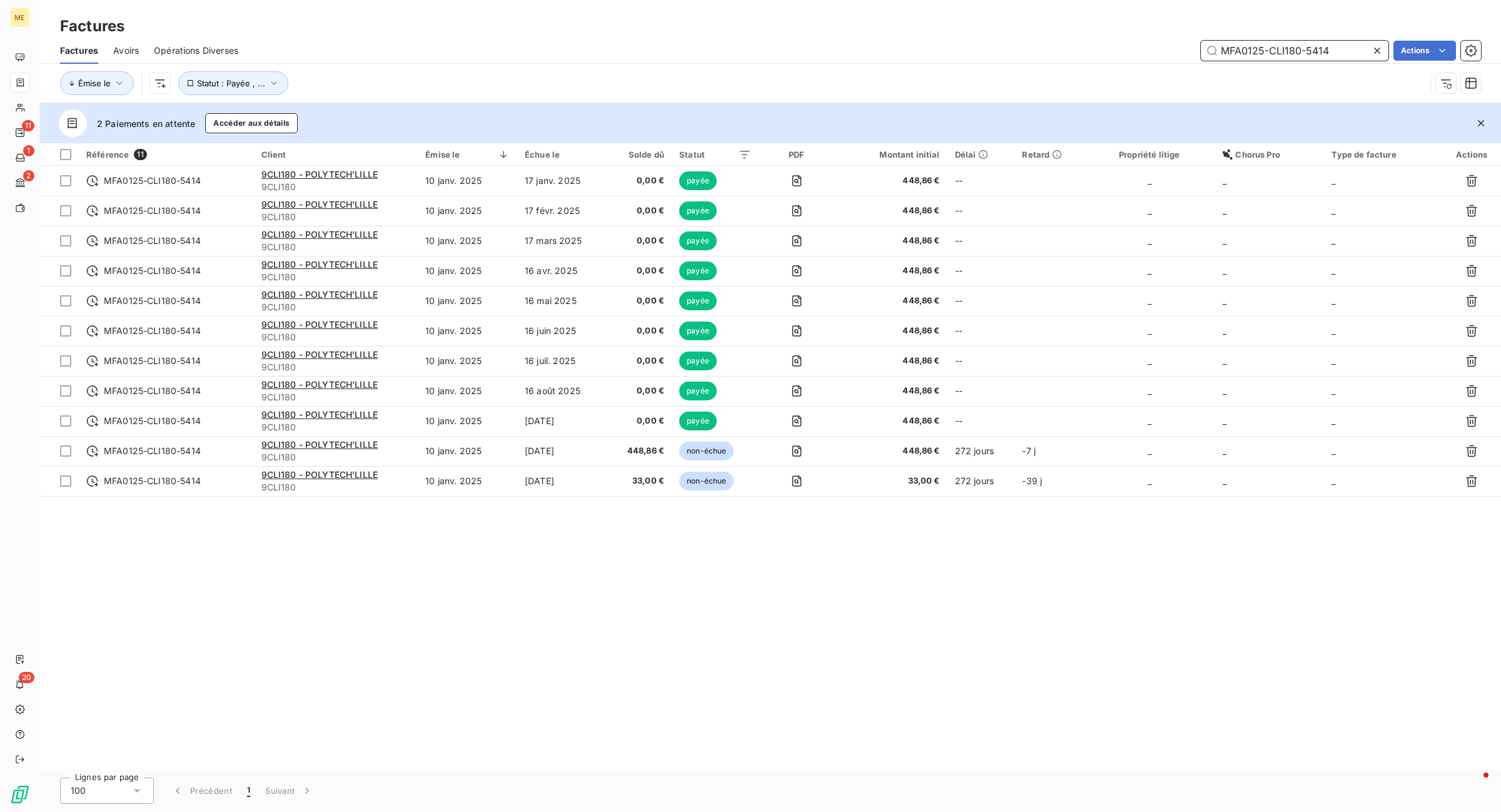
drag, startPoint x: 1338, startPoint y: 52, endPoint x: 1009, endPoint y: 52, distance: 329.0
click at [1009, 52] on div "MFA0125-CLI180-5414 Actions" at bounding box center [867, 51] width 1227 height 20
paste input "225-CLI636-544"
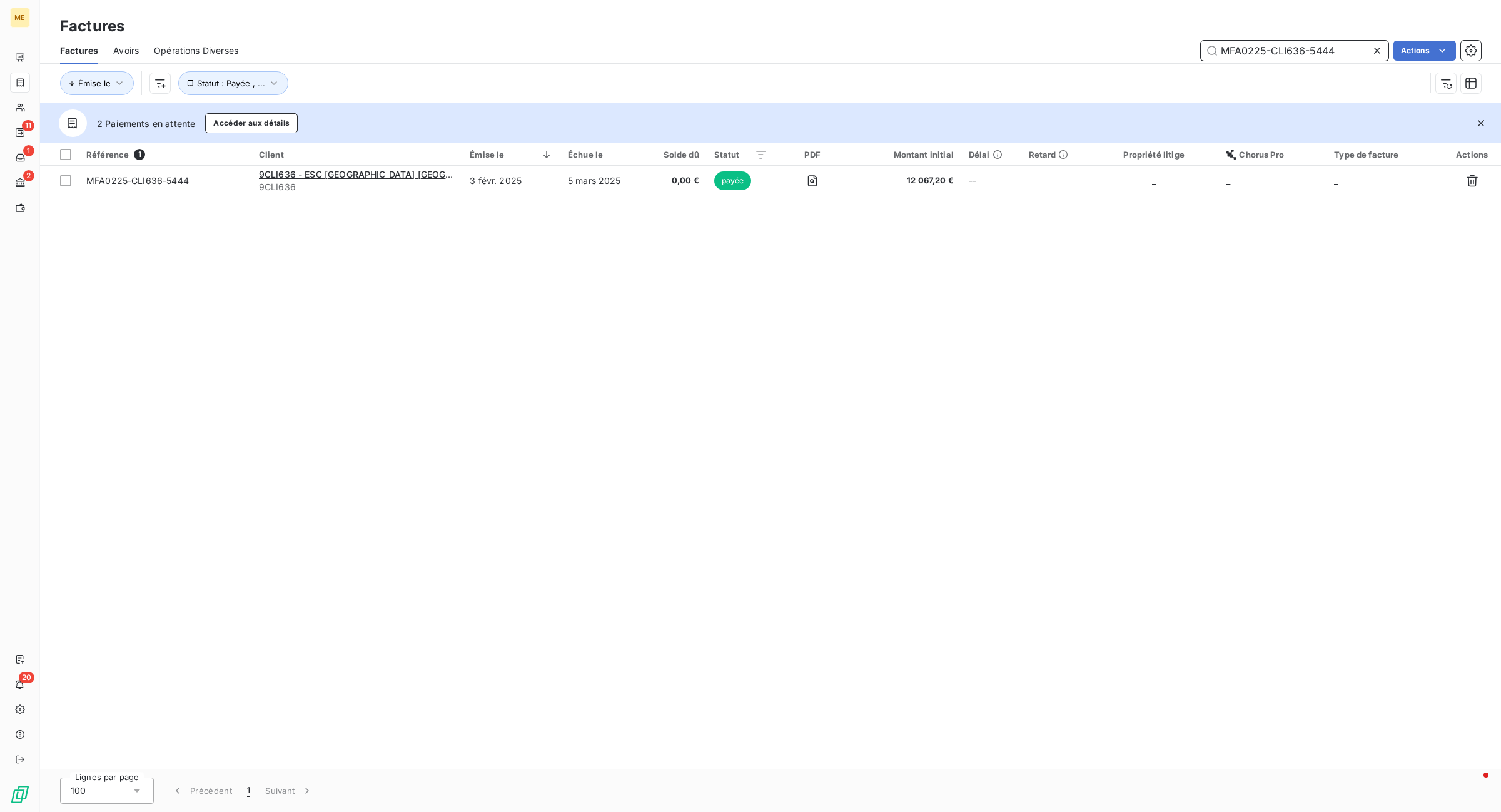
type input "MFA0225-CLI636-5444"
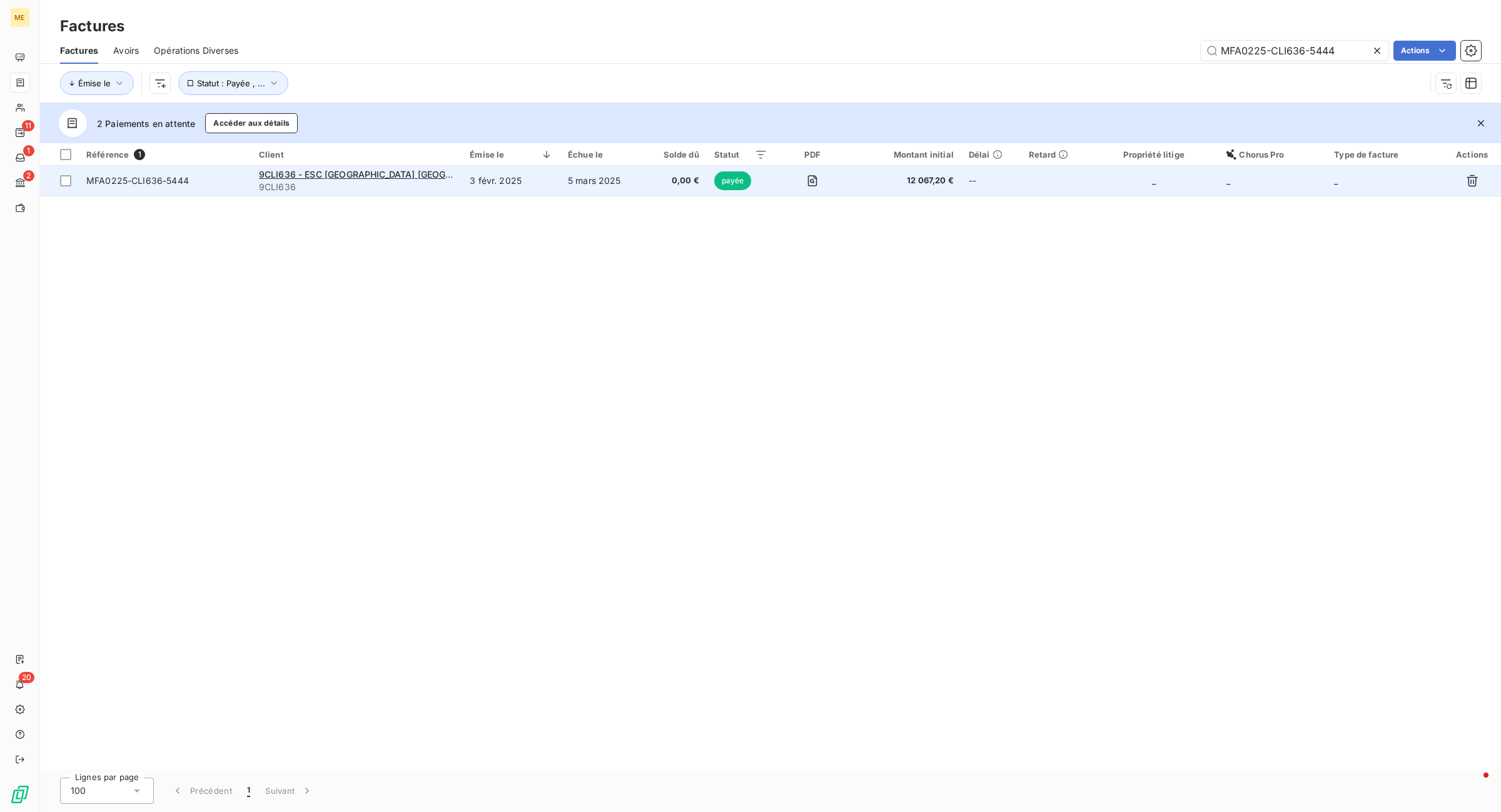
click at [200, 178] on span "MFA0225-CLI636-5444" at bounding box center [165, 181] width 158 height 13
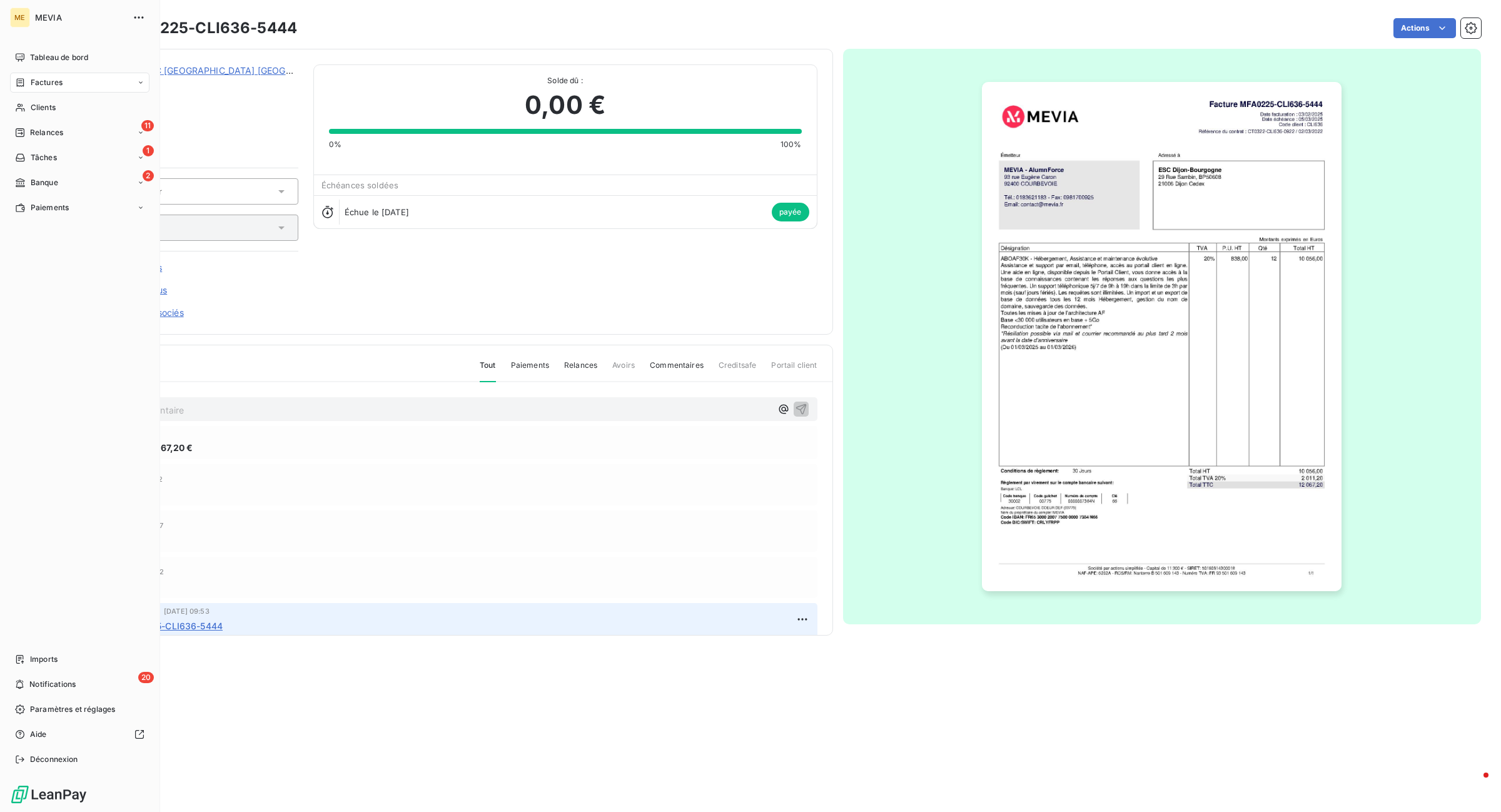
click at [27, 83] on div "Factures" at bounding box center [39, 82] width 47 height 11
click at [51, 56] on span "Tableau de bord" at bounding box center [59, 58] width 58 height 11
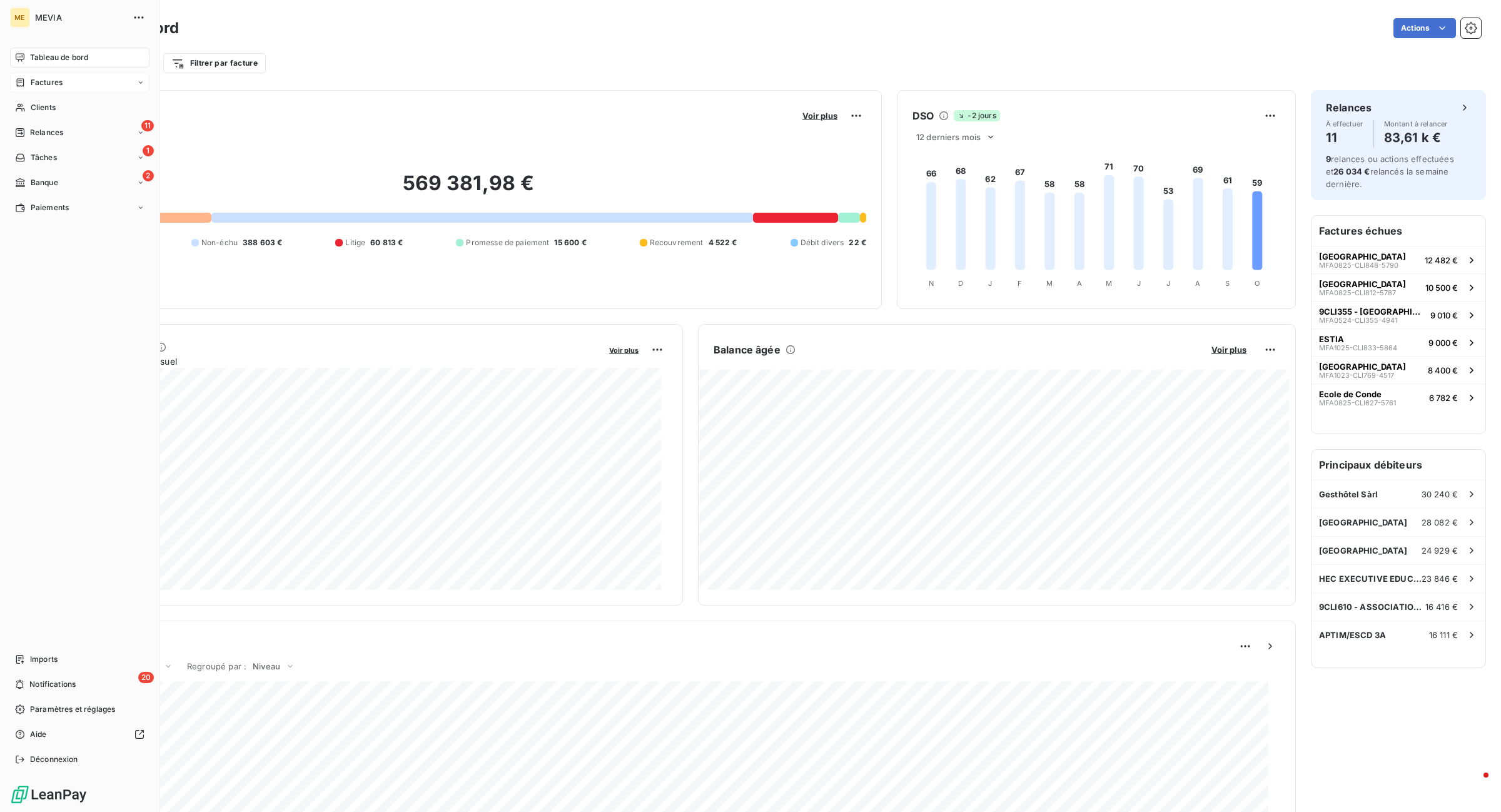
click at [36, 80] on span "Factures" at bounding box center [47, 82] width 32 height 11
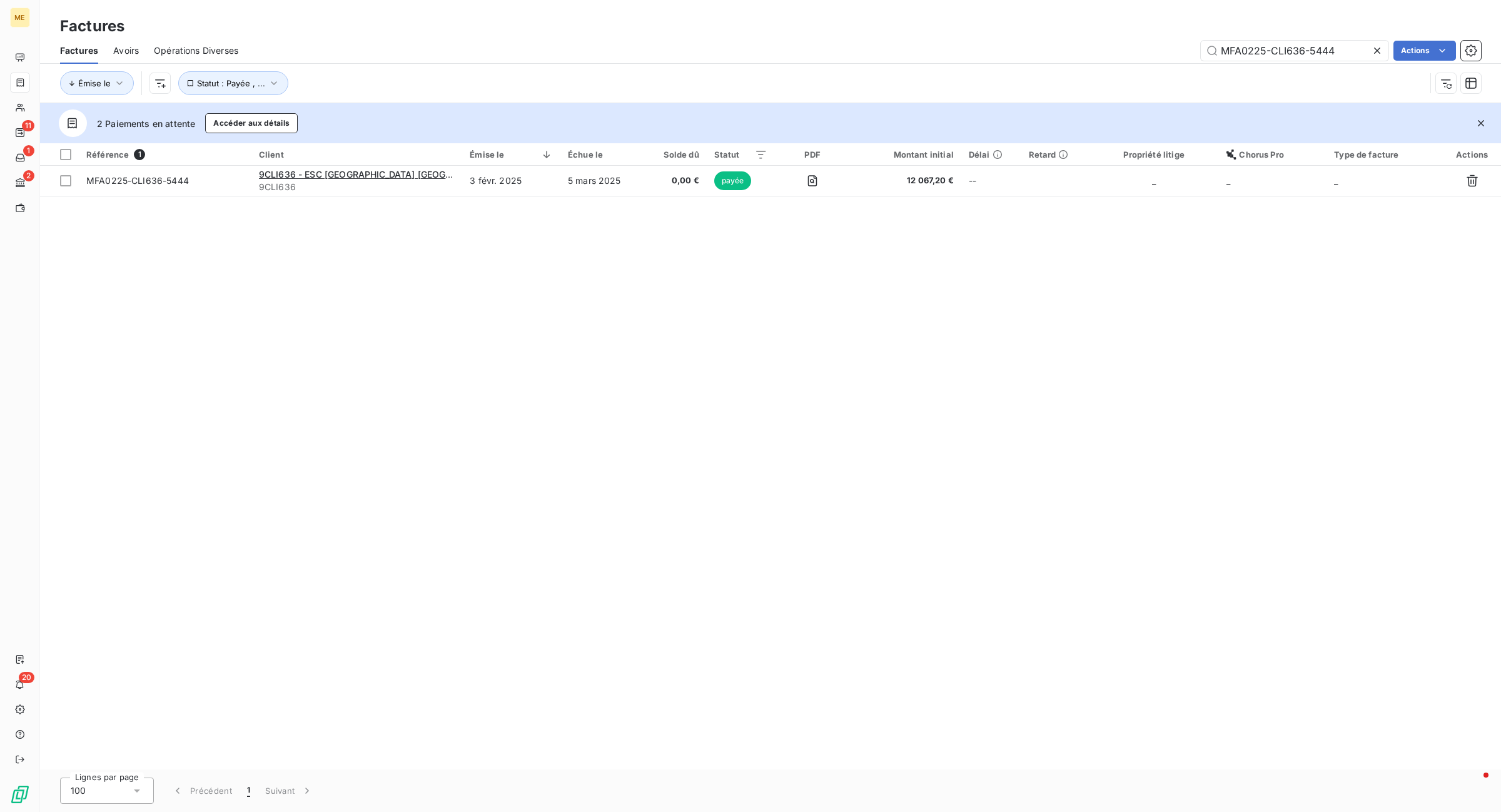
drag, startPoint x: 1367, startPoint y: 48, endPoint x: 953, endPoint y: 52, distance: 414.0
click at [901, 54] on div "MFA0225-CLI636-5444 Actions" at bounding box center [867, 51] width 1227 height 20
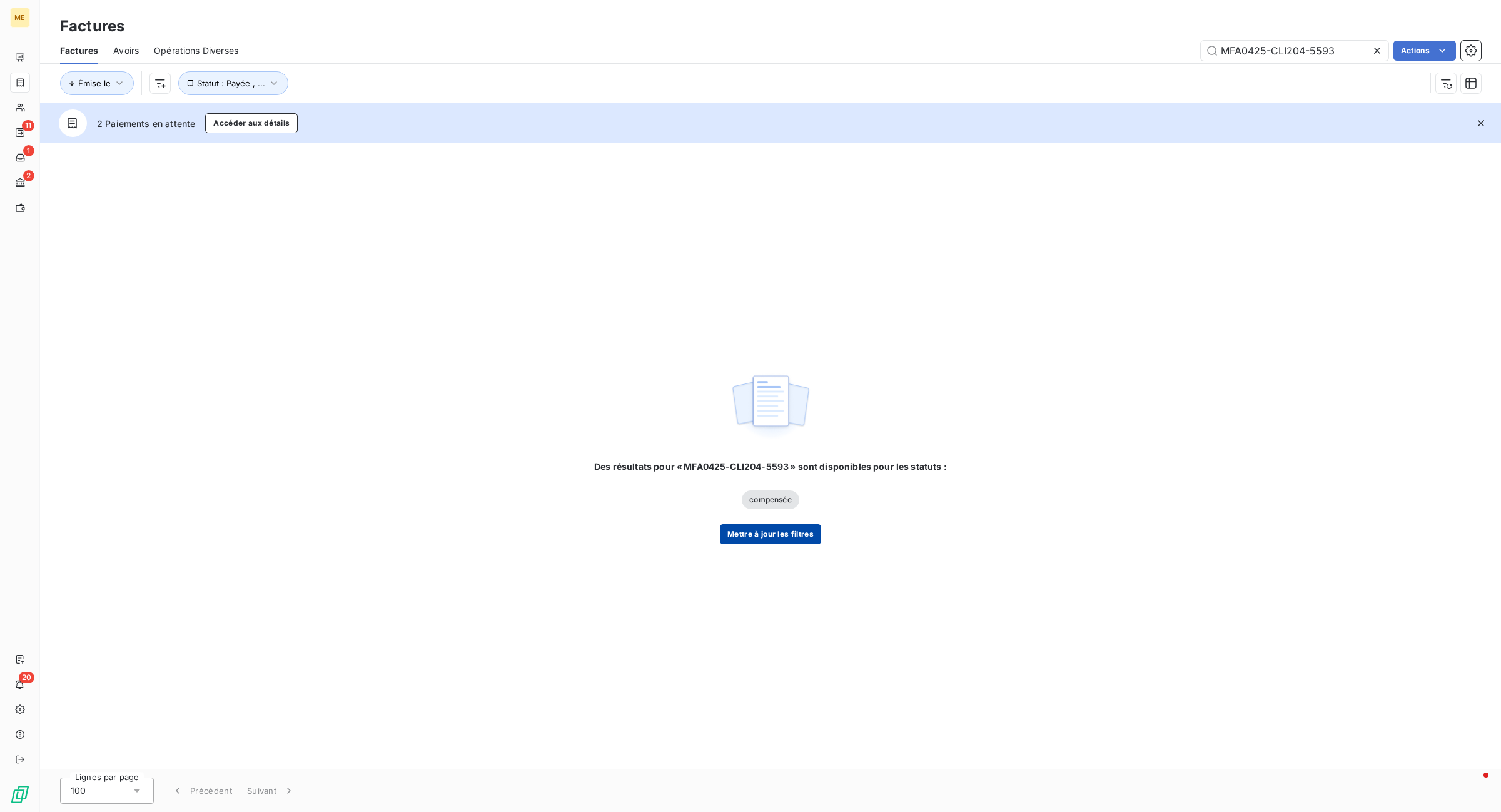
type input "MFA0425-CLI204-5593"
click at [797, 529] on button "Mettre à jour les filtres" at bounding box center [770, 533] width 101 height 20
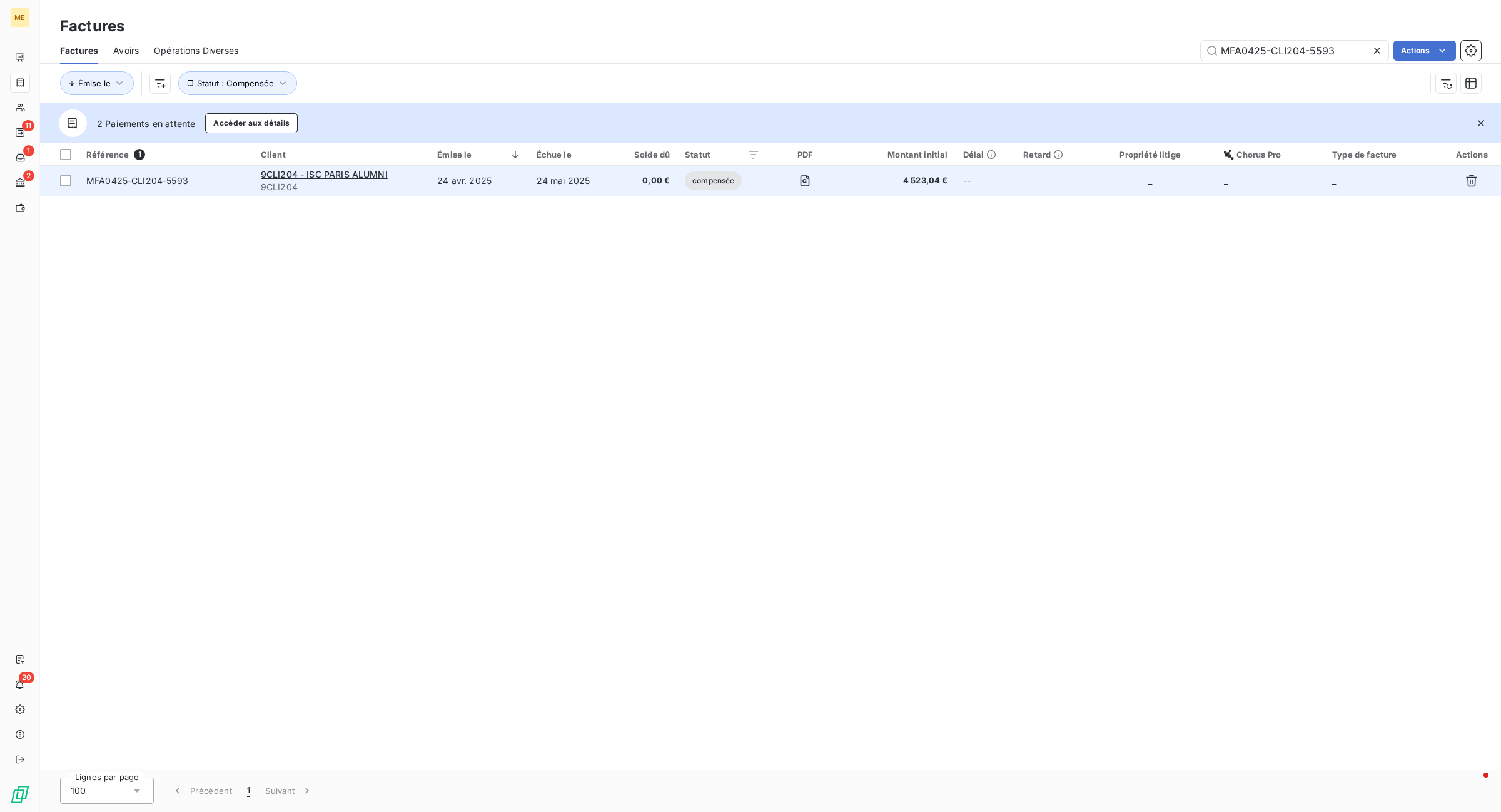
click at [446, 185] on td "24 avr. 2025" at bounding box center [478, 181] width 99 height 30
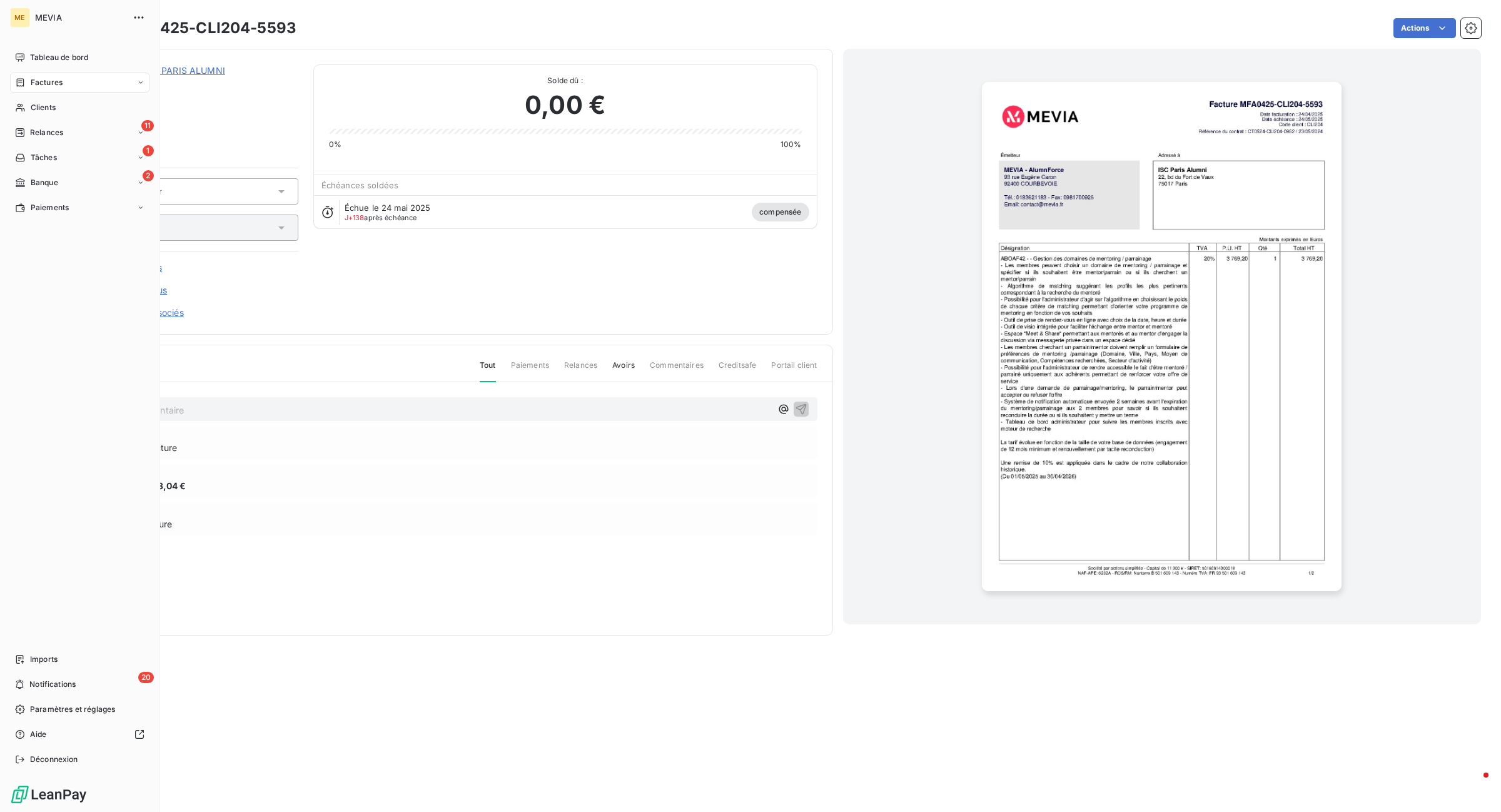
click at [21, 74] on div "Factures" at bounding box center [80, 82] width 140 height 20
click at [92, 54] on div "Tableau de bord" at bounding box center [80, 57] width 140 height 20
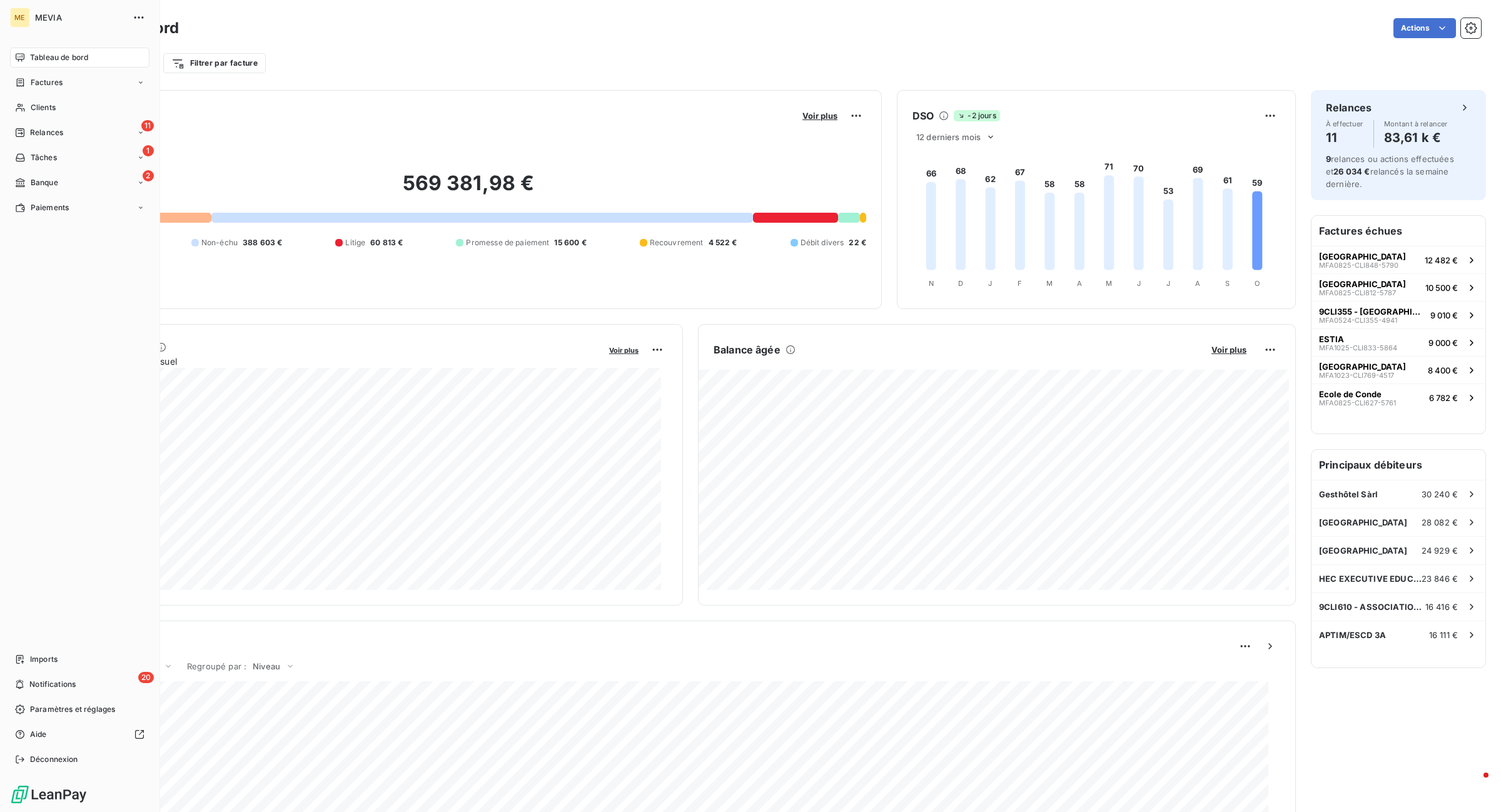
click at [23, 83] on icon at bounding box center [20, 82] width 10 height 10
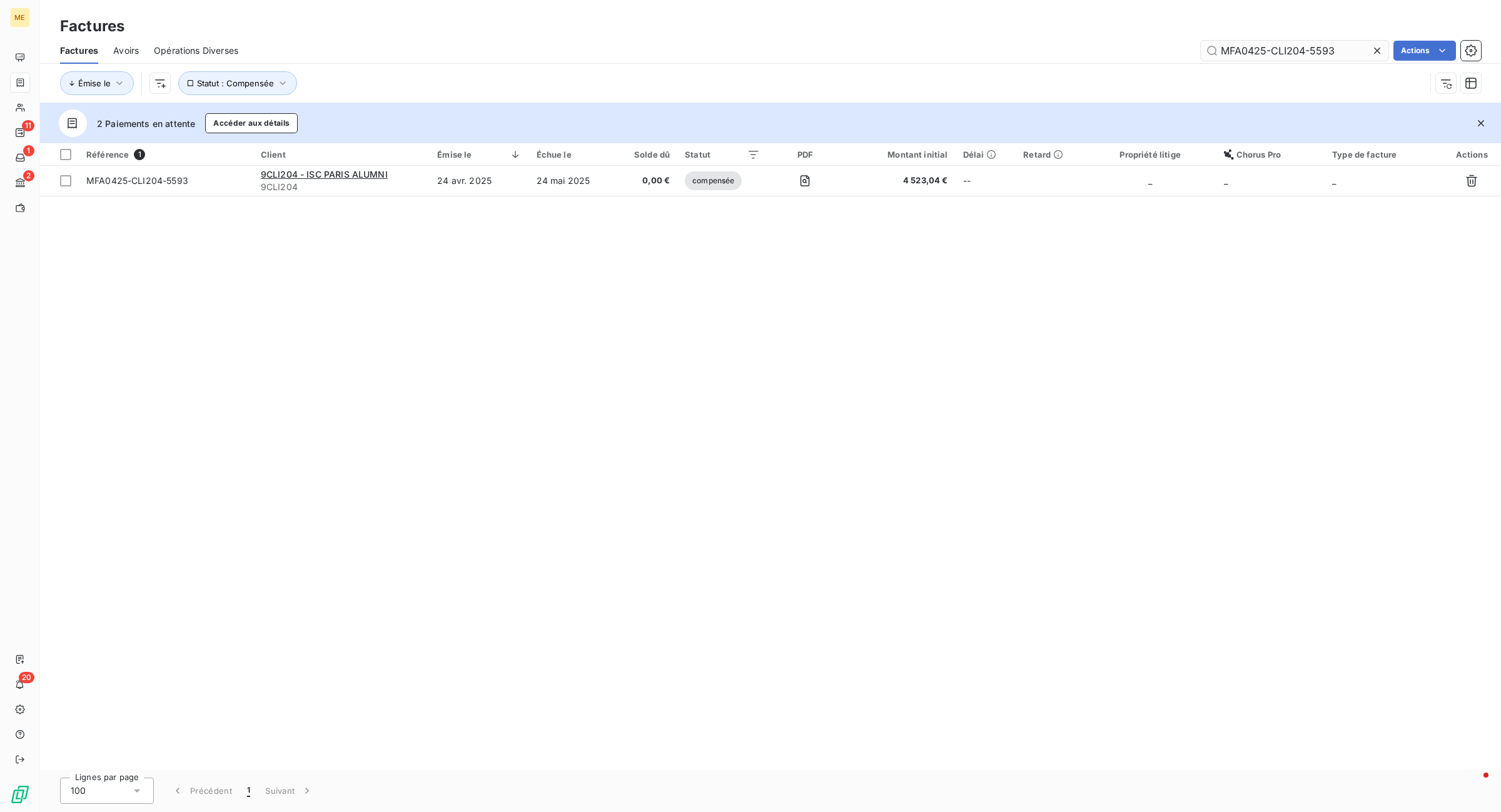
drag, startPoint x: 1376, startPoint y: 45, endPoint x: 1369, endPoint y: 47, distance: 7.3
click at [1371, 46] on icon at bounding box center [1377, 51] width 13 height 13
click at [1366, 47] on input "text" at bounding box center [1294, 51] width 188 height 20
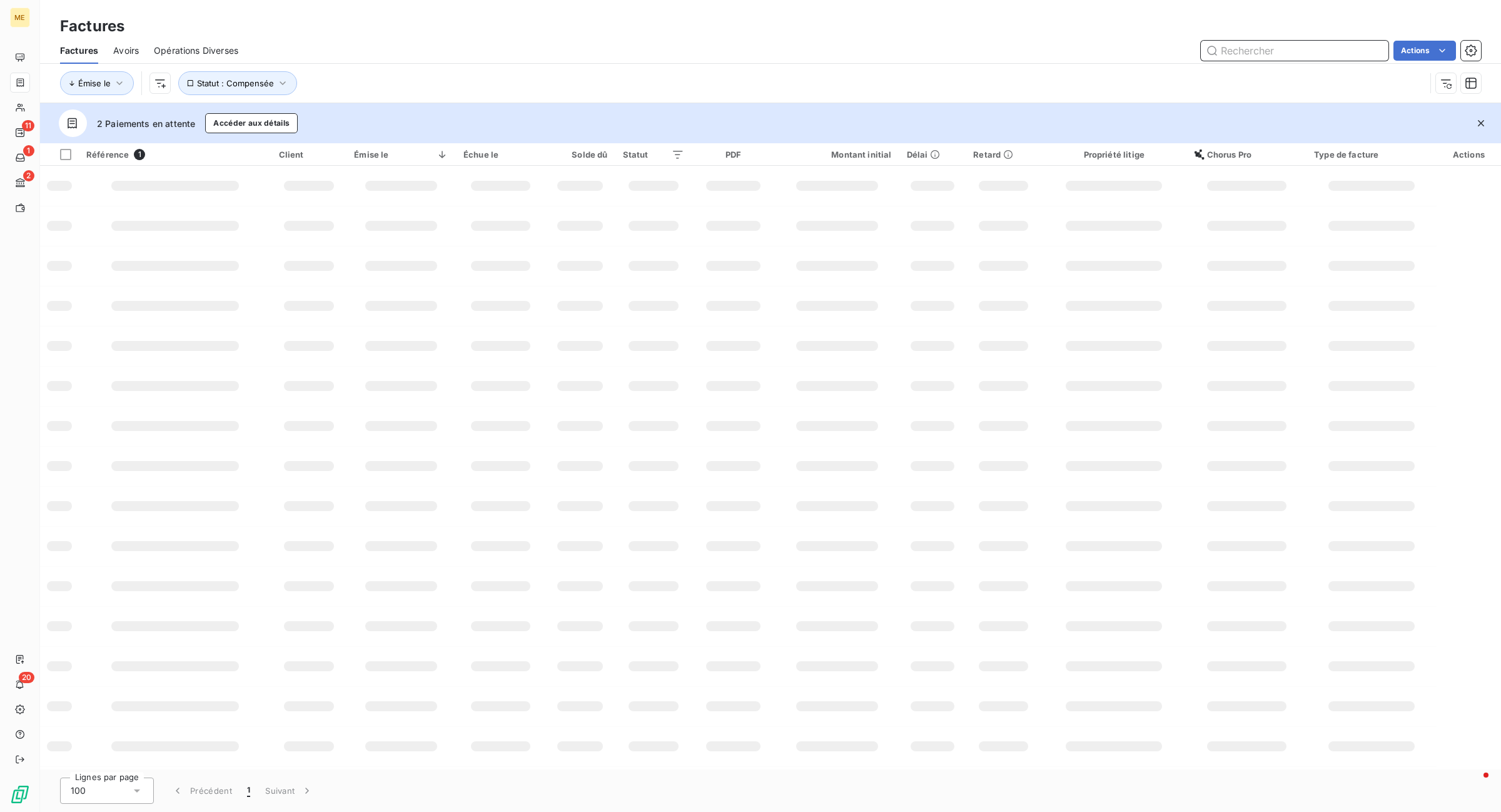
paste input "MFA0325-CLI295-5527"
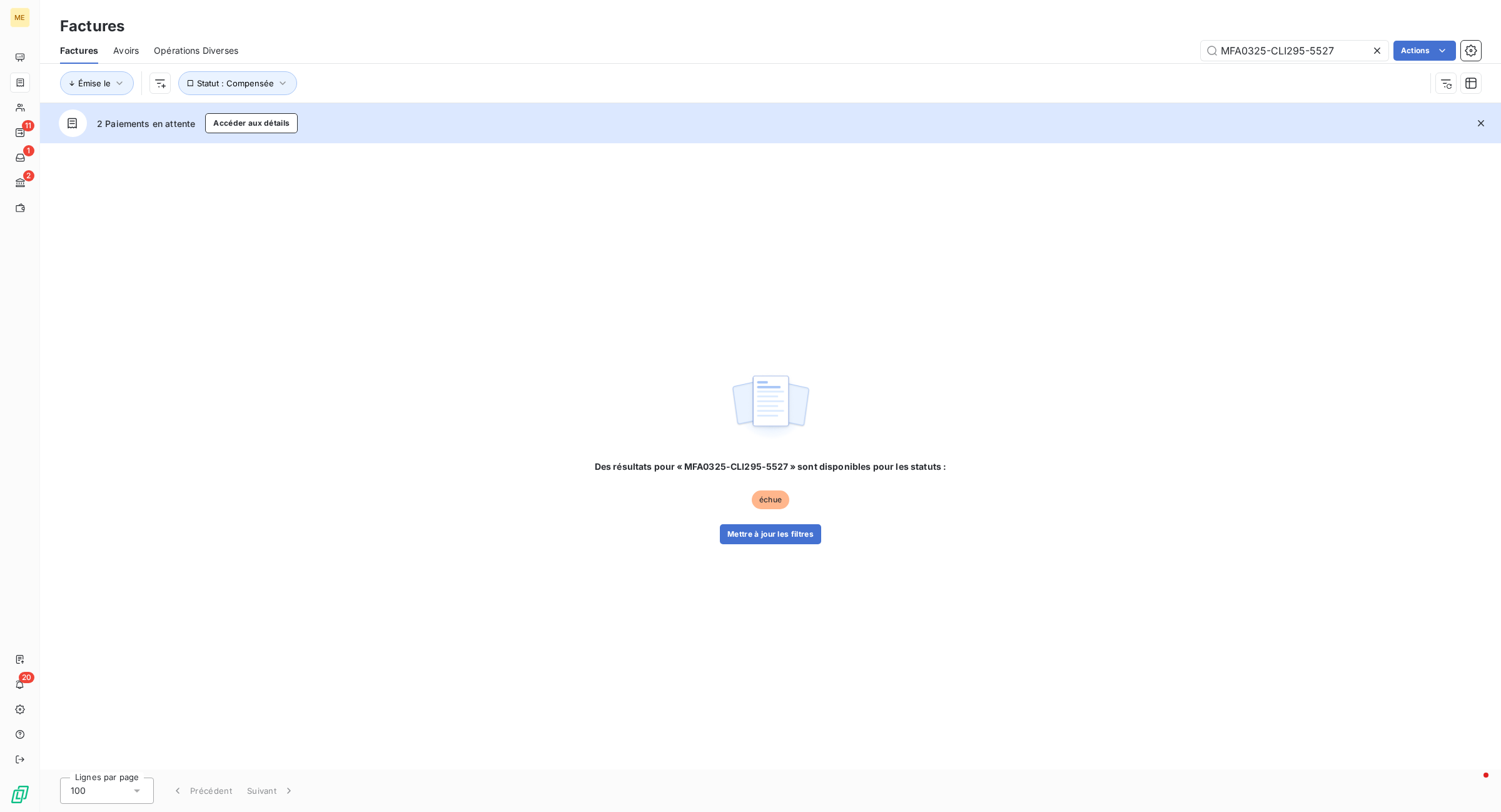
click at [718, 532] on div "Des résultats pour « MFA0325-CLI295-5527 » sont disponibles pour les statuts : …" at bounding box center [771, 502] width 352 height 84
click at [738, 533] on button "Mettre à jour les filtres" at bounding box center [770, 533] width 101 height 20
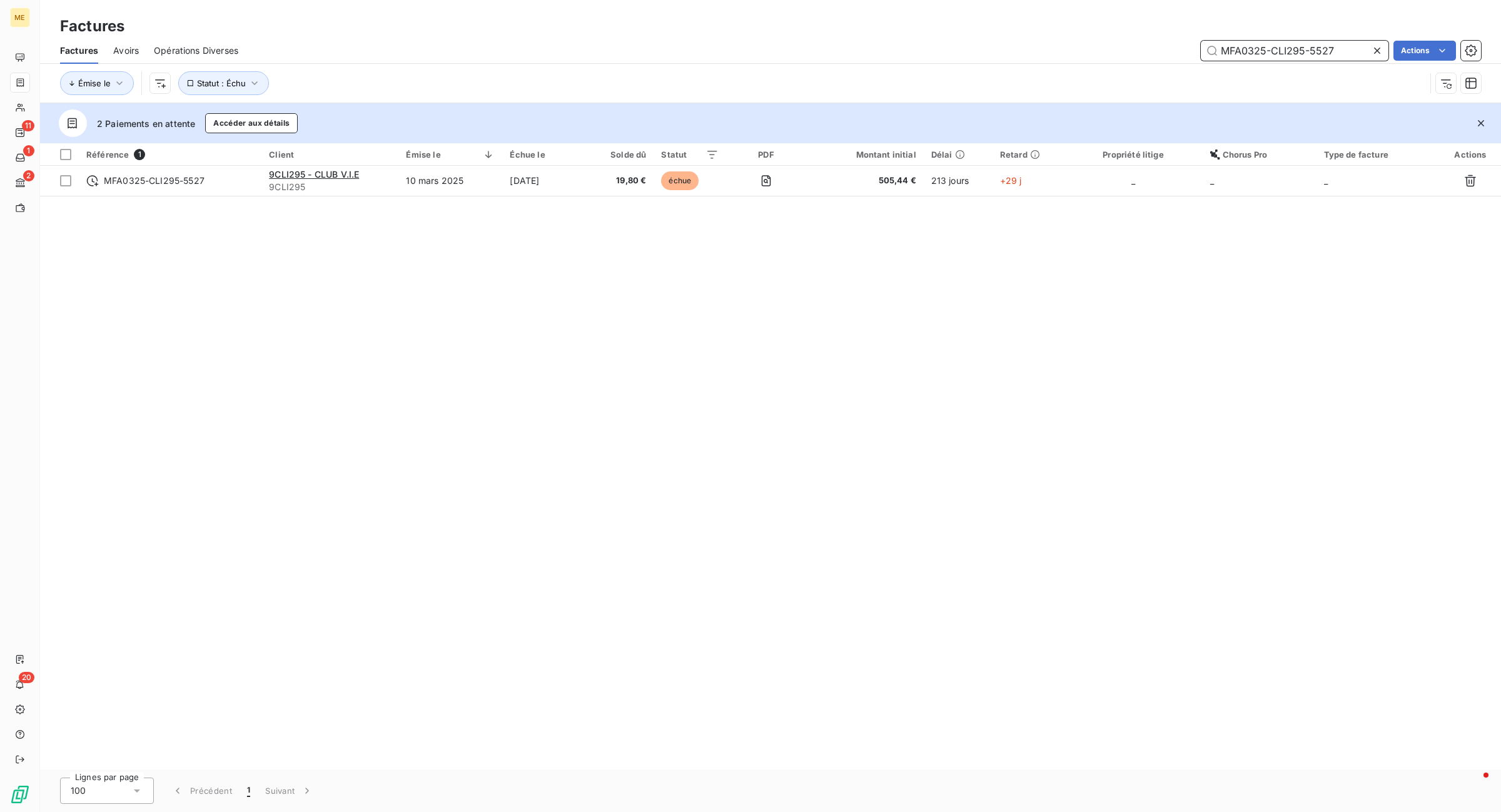
drag, startPoint x: 1342, startPoint y: 47, endPoint x: 886, endPoint y: 21, distance: 456.7
click at [884, 23] on div "Factures Factures Avoirs Opérations Diverses MFA0325-CLI295-5527 Actions Émise …" at bounding box center [770, 51] width 1461 height 103
paste input "225-CLI847-5498"
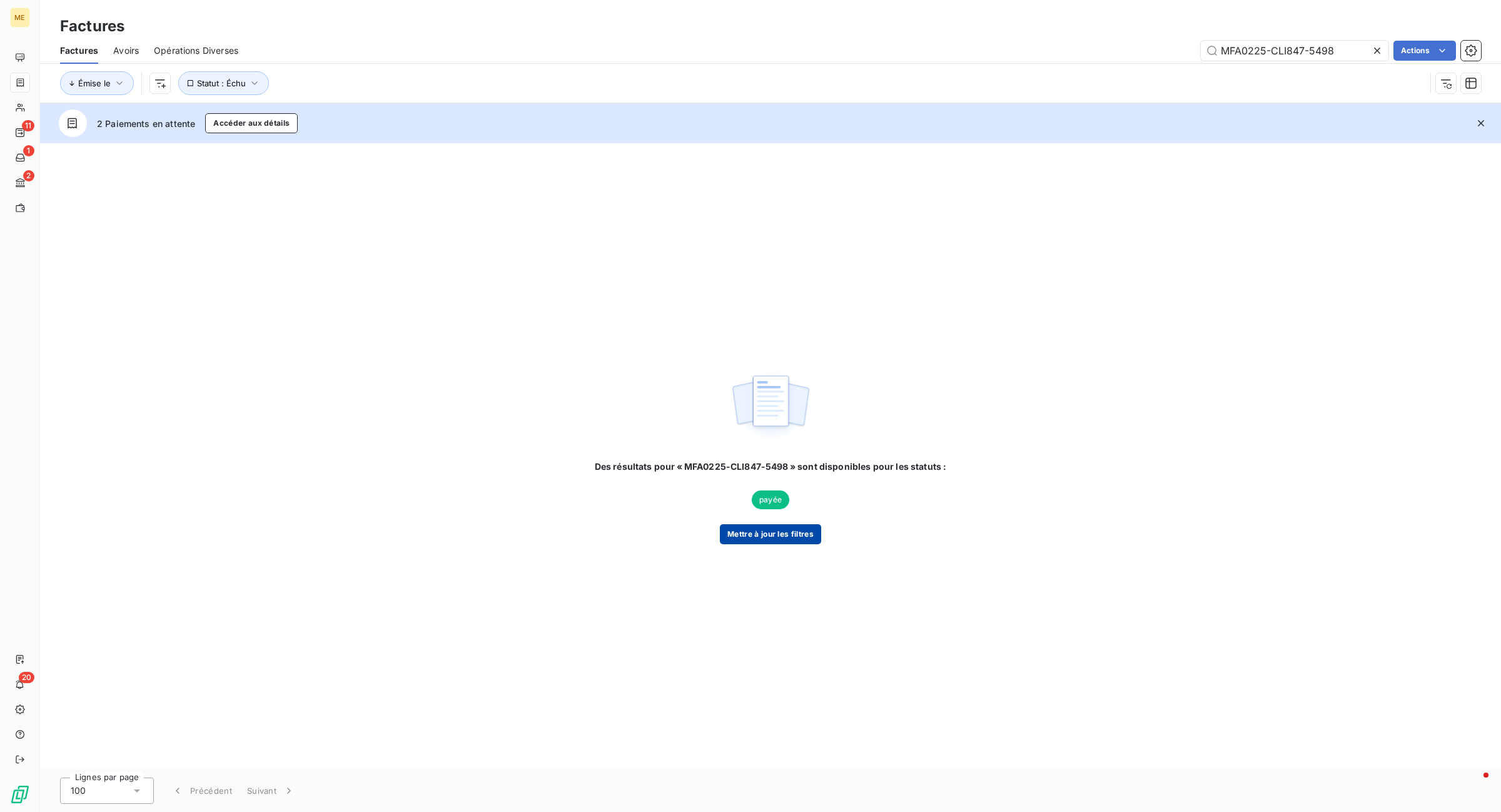
click at [729, 532] on button "Mettre à jour les filtres" at bounding box center [770, 533] width 101 height 20
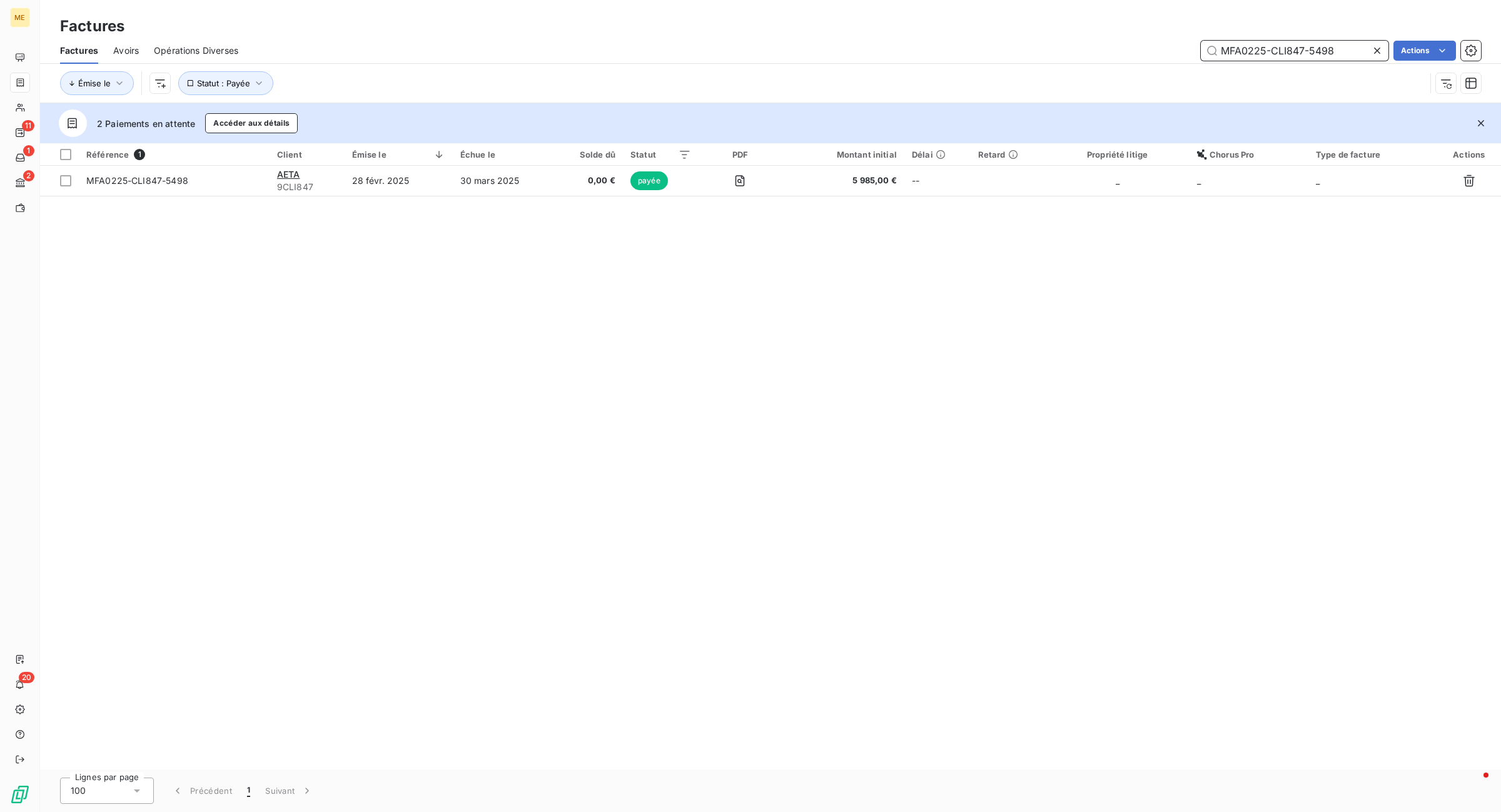
paste input "825-CLI848-5790"
drag, startPoint x: 1260, startPoint y: 51, endPoint x: 703, endPoint y: 28, distance: 557.5
click at [703, 28] on div "Factures Factures Avoirs Opérations Diverses MFA0825-CLI848-5790 Actions Émise …" at bounding box center [770, 51] width 1461 height 103
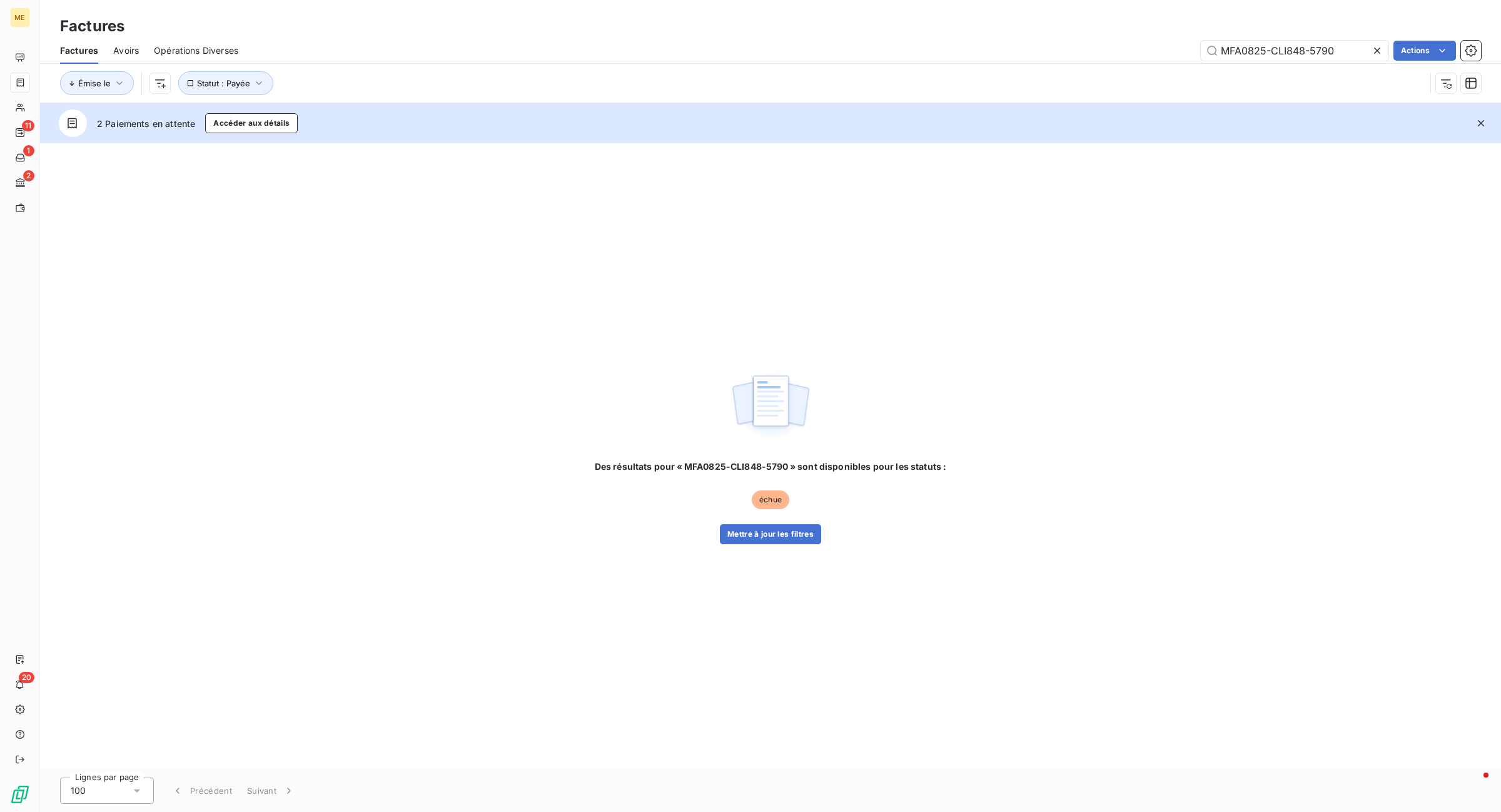
click at [761, 519] on div "Des résultats pour « MFA0825-CLI848-5790 » sont disponibles pour les statuts : …" at bounding box center [771, 502] width 352 height 84
click at [751, 532] on button "Mettre à jour les filtres" at bounding box center [770, 533] width 101 height 20
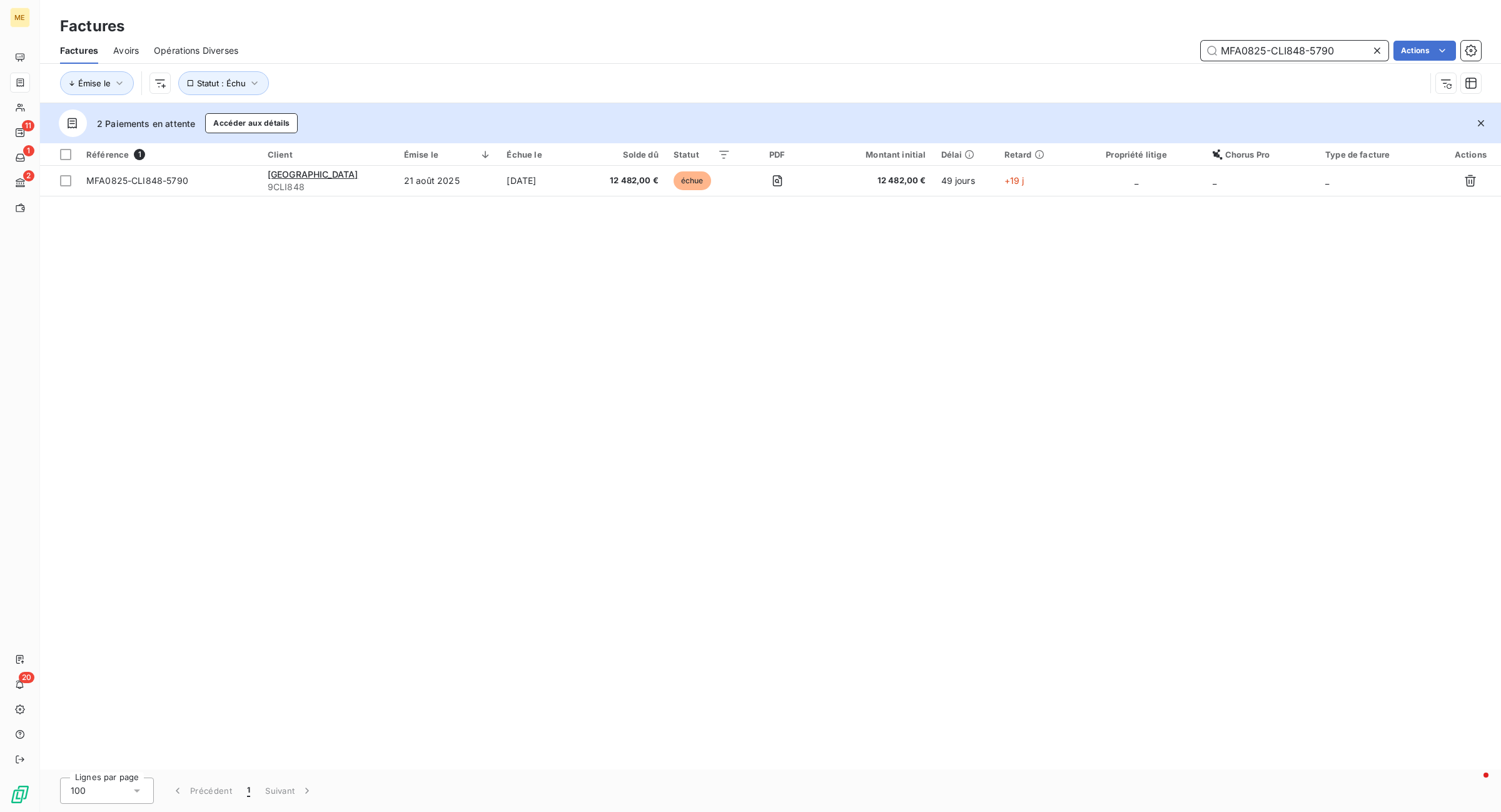
drag, startPoint x: 1345, startPoint y: 54, endPoint x: 859, endPoint y: 50, distance: 486.0
click at [859, 50] on div "MFA0825-CLI848-5790 Actions" at bounding box center [867, 51] width 1227 height 20
paste input "625-CLI655-5653"
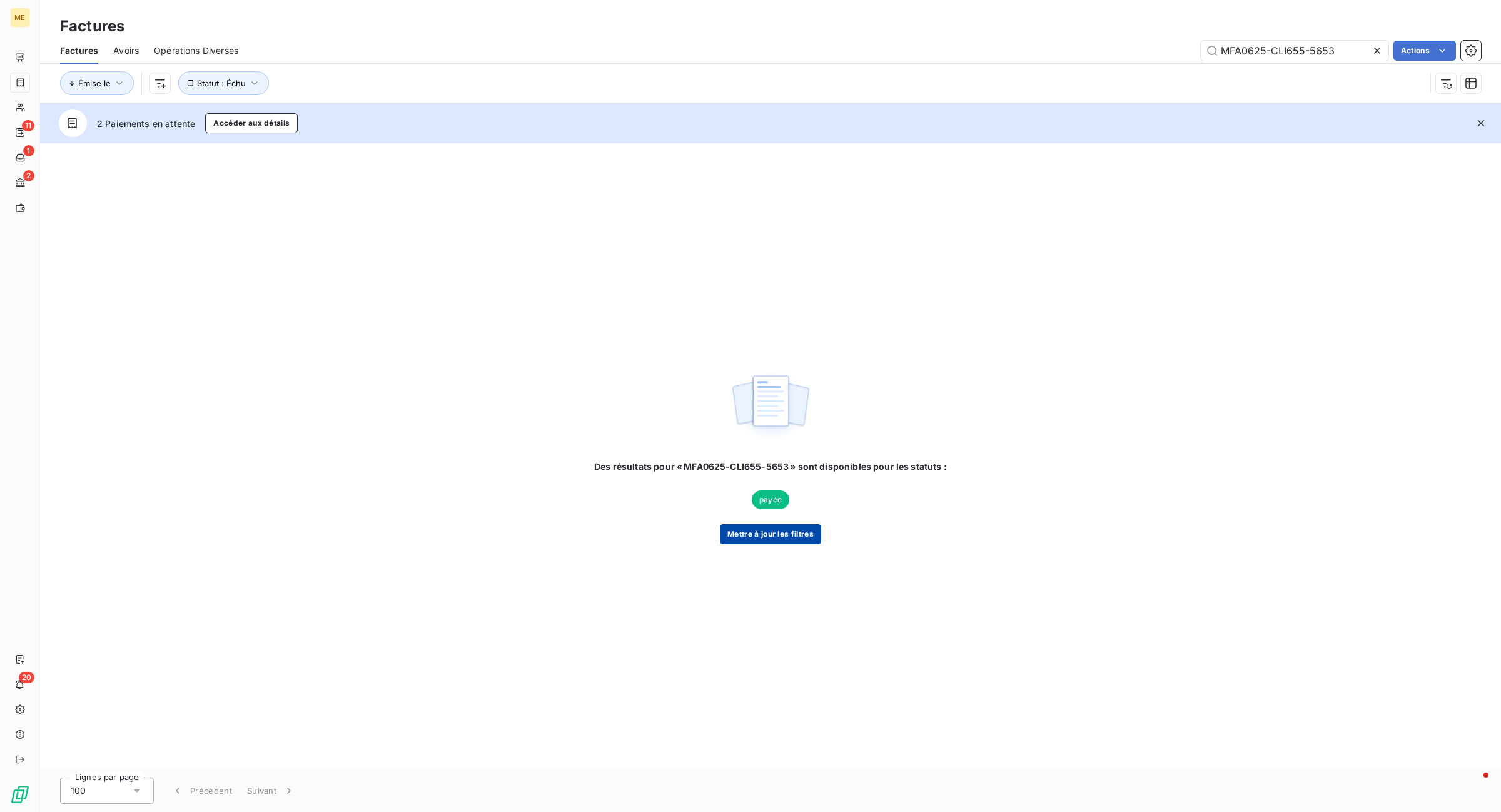
click at [799, 529] on button "Mettre à jour les filtres" at bounding box center [770, 533] width 101 height 20
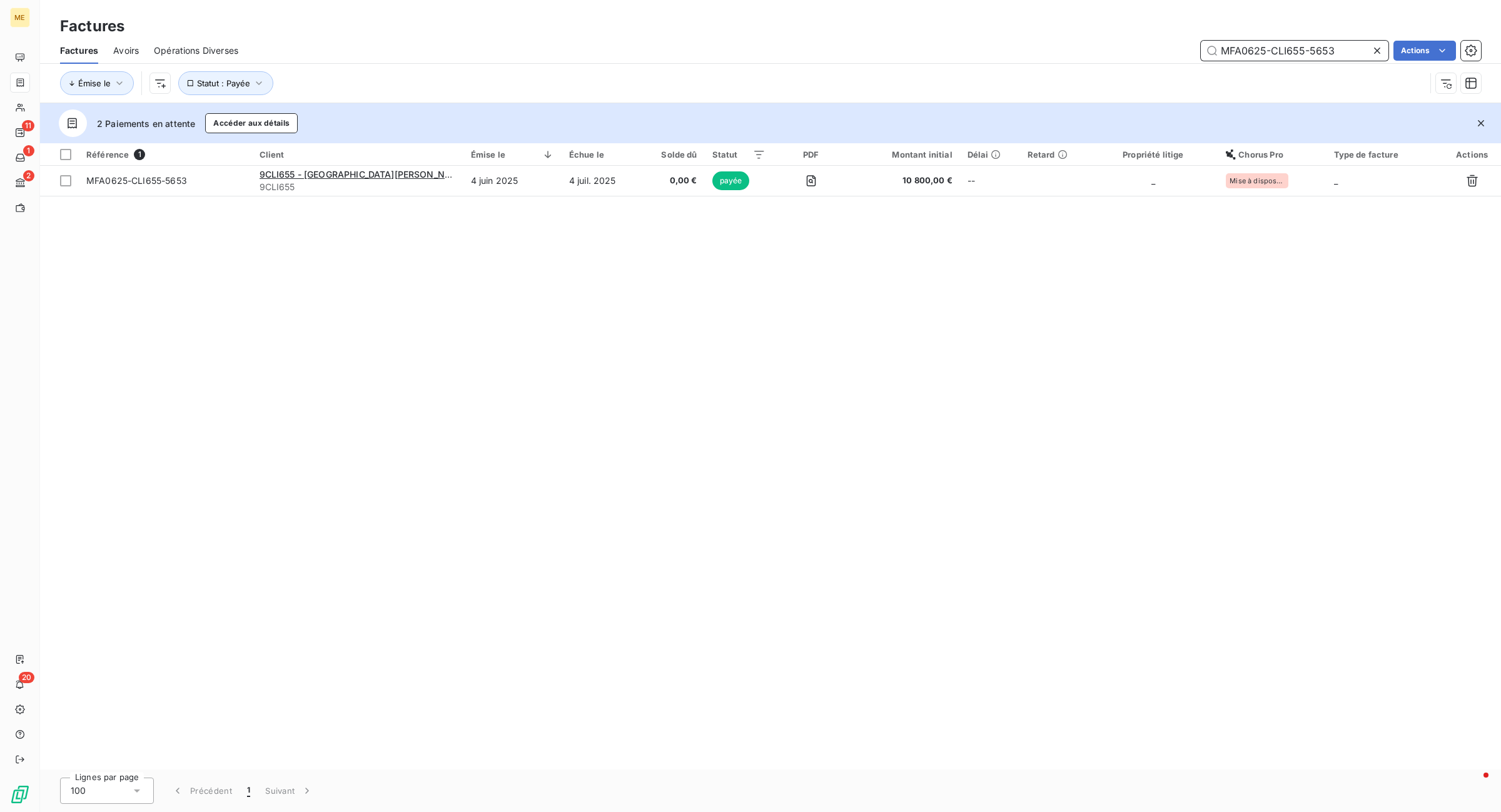
click at [1330, 47] on input "MFA0625-CLI655-5653" at bounding box center [1294, 51] width 188 height 20
paste input "FA0425-CLI467-5570"
drag, startPoint x: 1332, startPoint y: 50, endPoint x: 1068, endPoint y: 61, distance: 264.2
click at [1068, 60] on div "MFA0625-CLI655-5653 Actions" at bounding box center [867, 51] width 1227 height 20
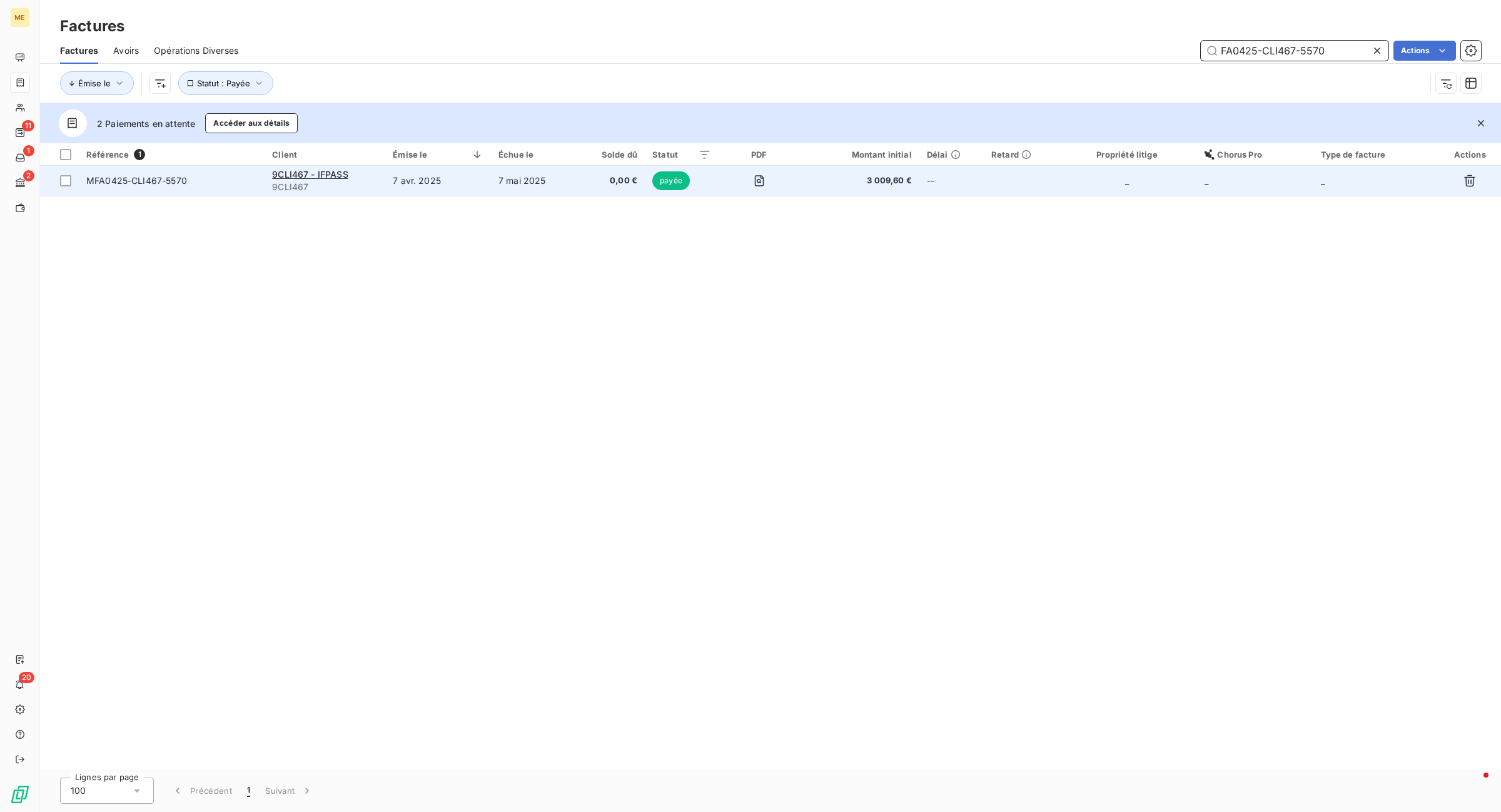
type input "FA0425-CLI467-5570"
click at [669, 185] on span "payée" at bounding box center [671, 181] width 38 height 19
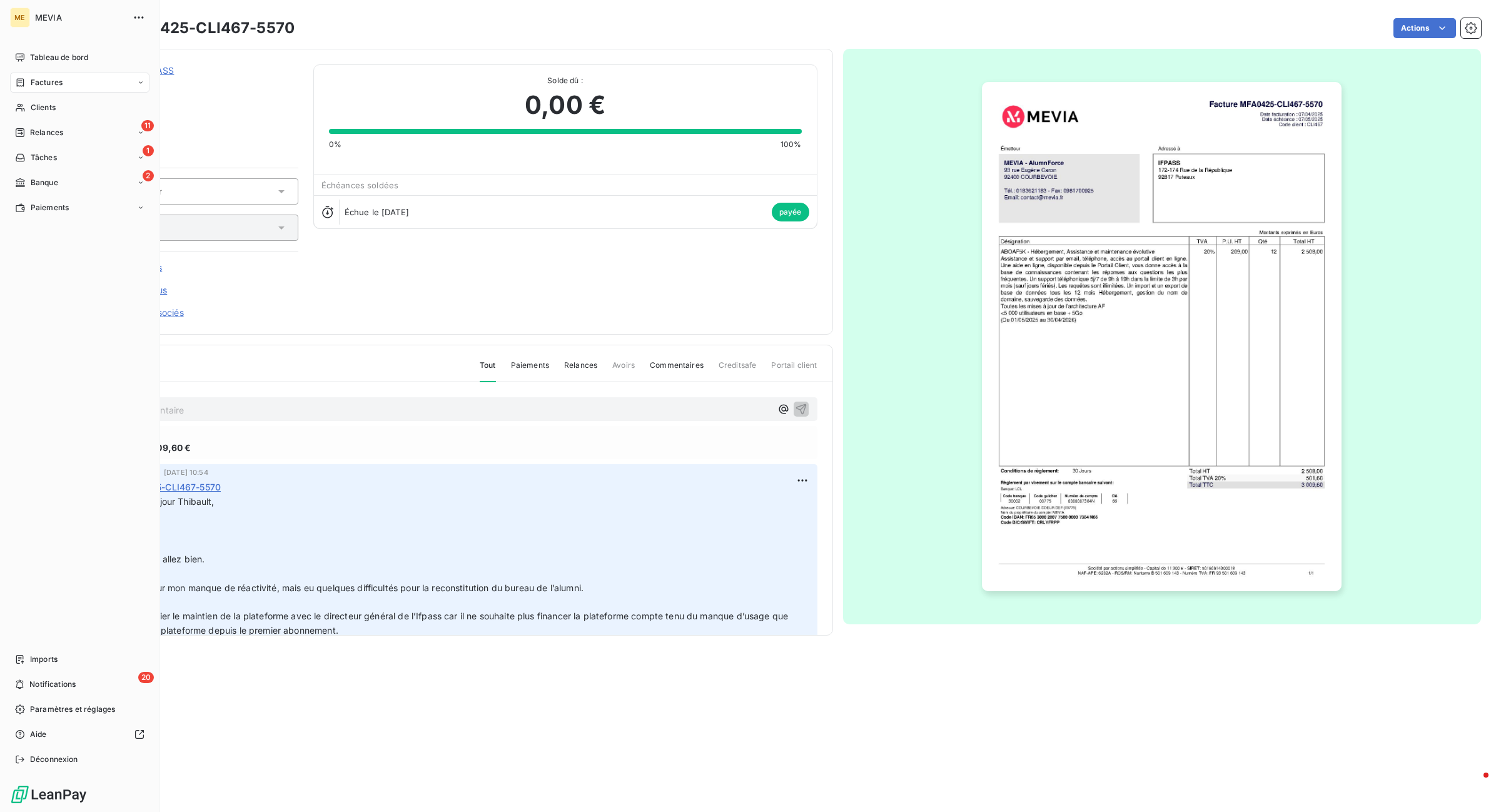
click at [22, 77] on div "Factures" at bounding box center [39, 82] width 47 height 11
click at [21, 95] on nav "Tableau de bord Factures Clients 11 Relances 1 Tâches 2 Banque Paiements" at bounding box center [80, 133] width 140 height 170
click at [28, 102] on div "Clients" at bounding box center [80, 107] width 140 height 20
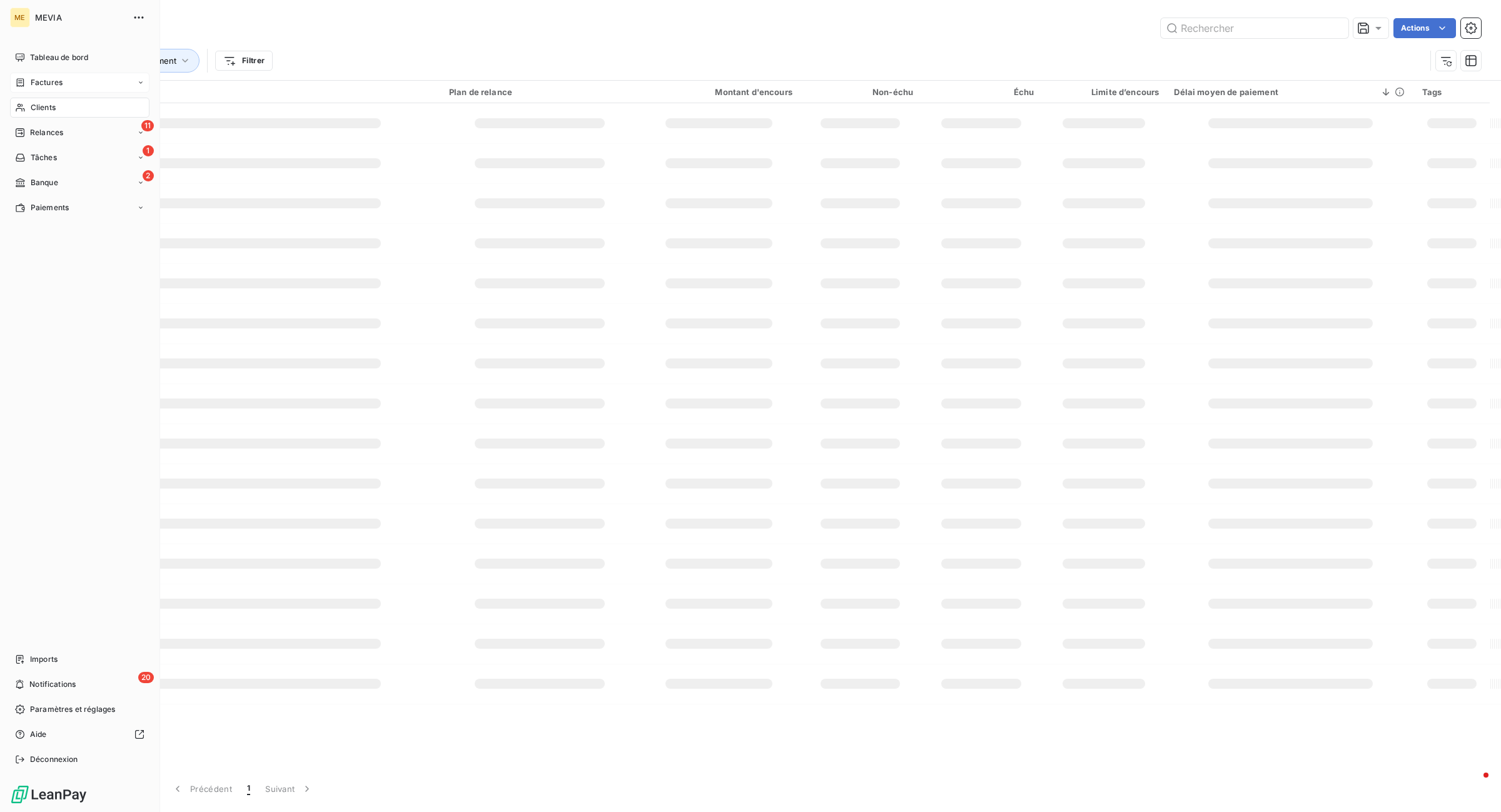
click at [61, 78] on span "Factures" at bounding box center [47, 82] width 32 height 11
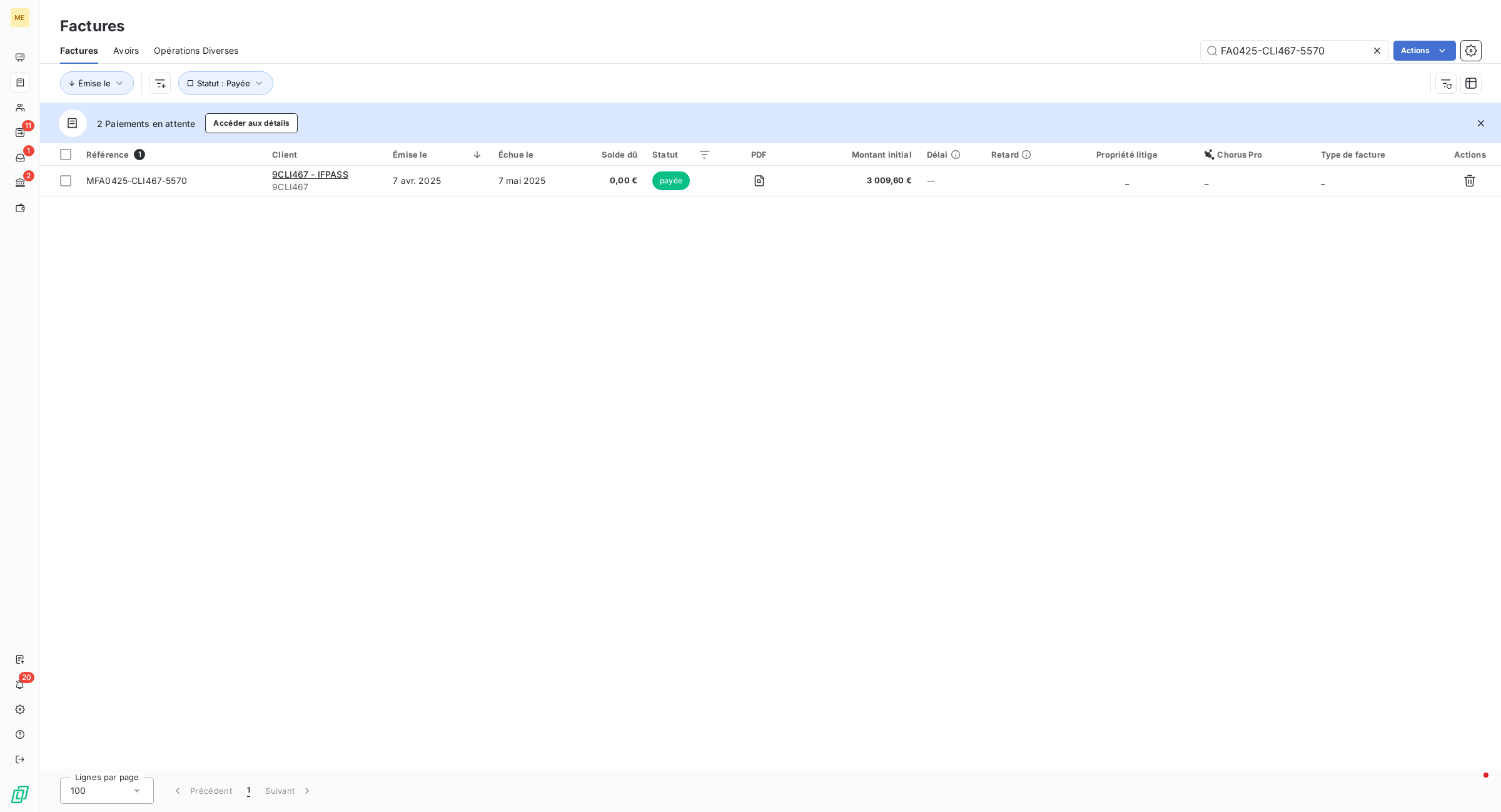
drag, startPoint x: 1348, startPoint y: 56, endPoint x: 1113, endPoint y: 55, distance: 235.0
click at [1113, 55] on div "FA0425-CLI467-5570 Actions" at bounding box center [867, 51] width 1227 height 20
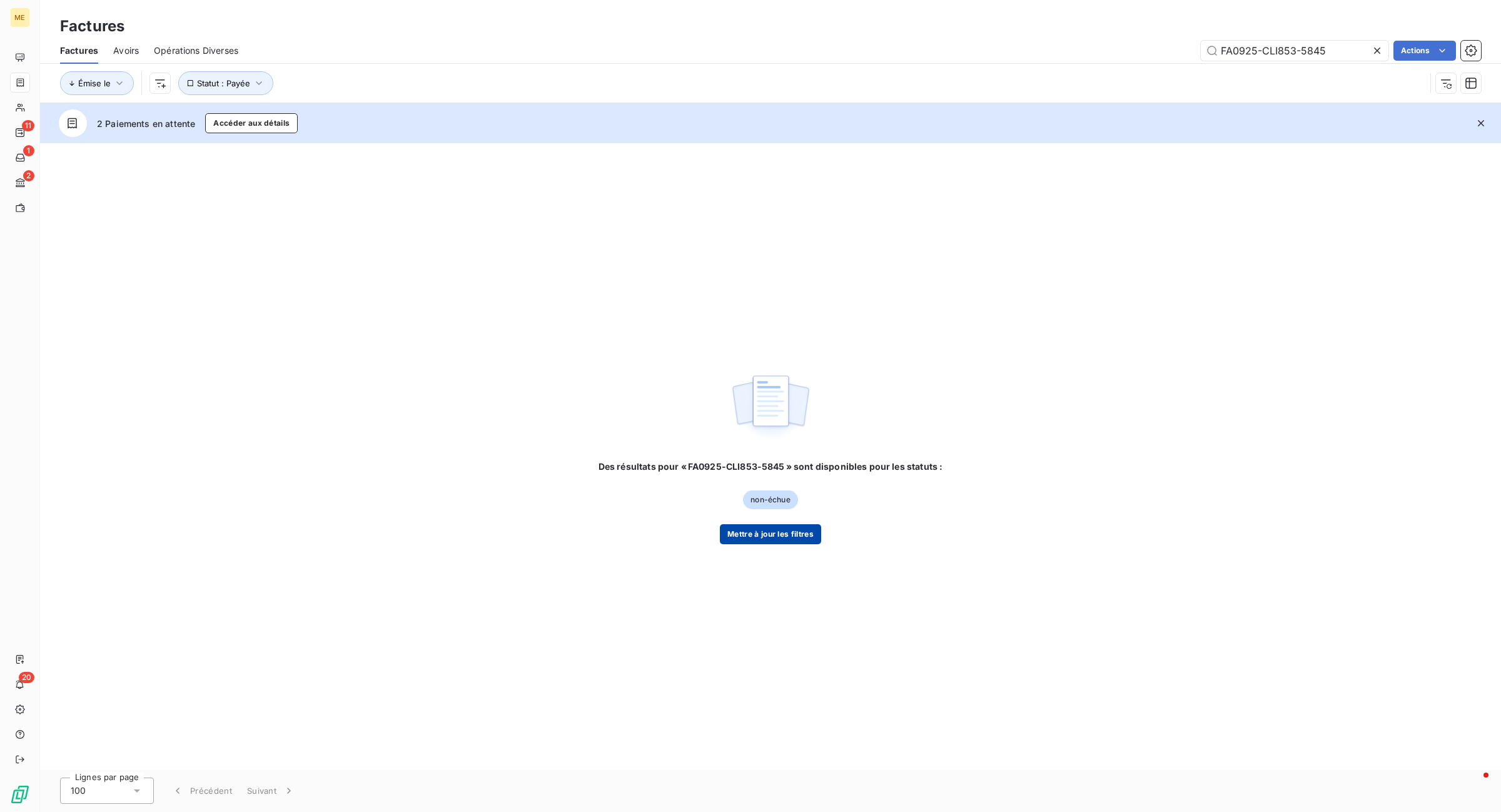
click at [773, 533] on button "Mettre à jour les filtres" at bounding box center [770, 533] width 101 height 20
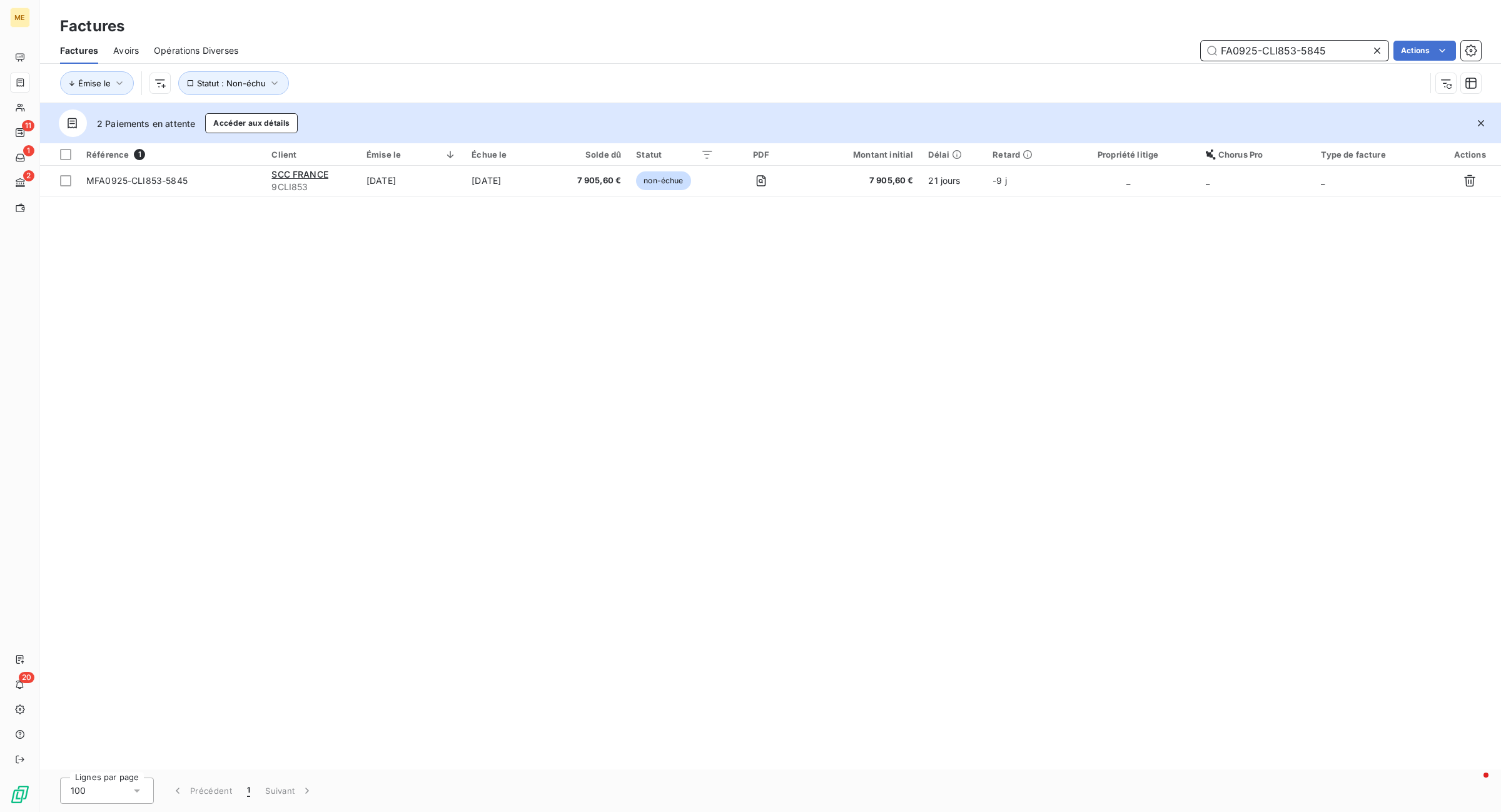
drag, startPoint x: 1290, startPoint y: 57, endPoint x: 973, endPoint y: 53, distance: 317.0
click at [973, 53] on div "FA0925-CLI853-5845 Actions" at bounding box center [867, 51] width 1227 height 20
paste input "MFA0525-CLI351-5609"
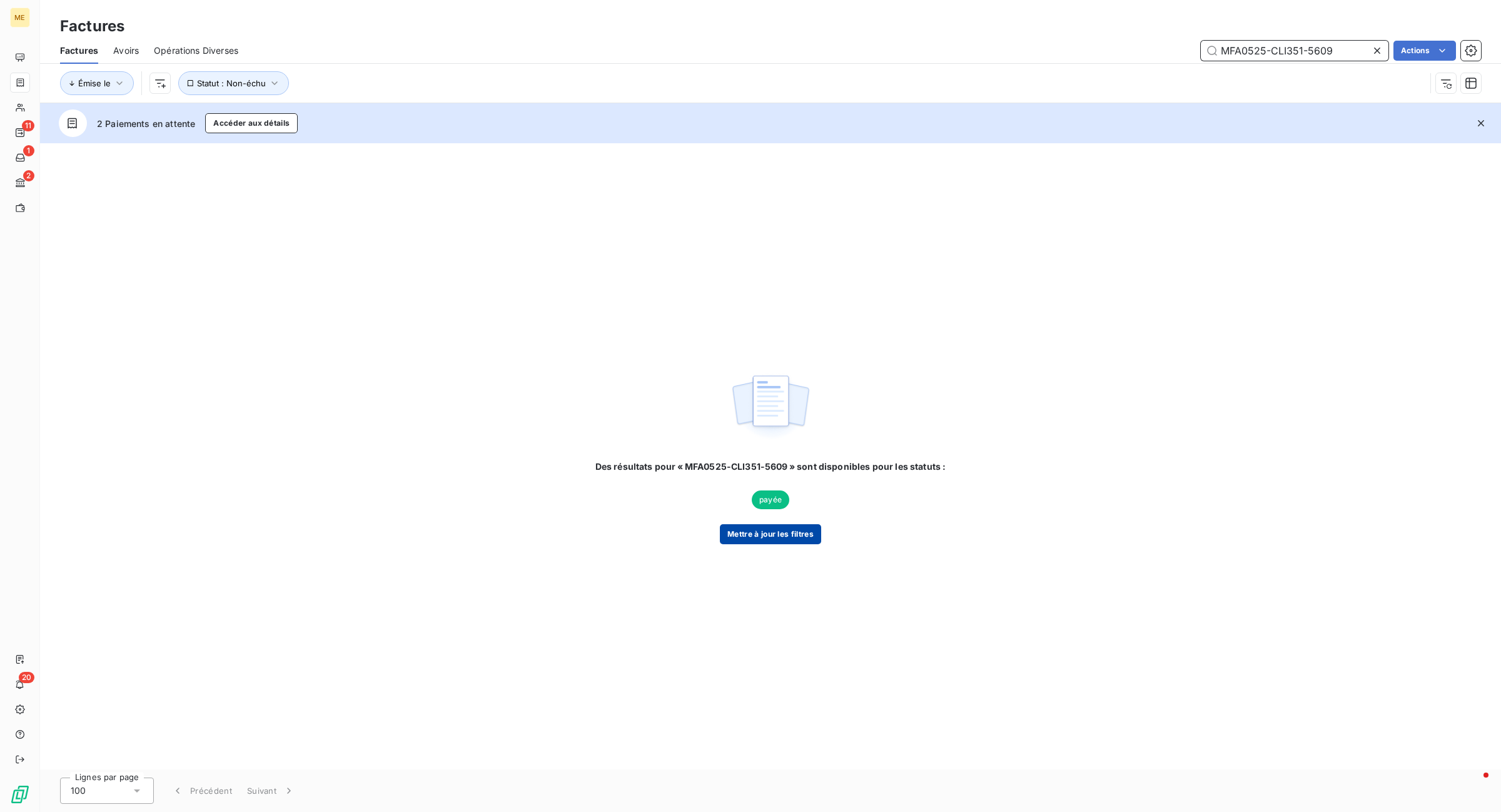
type input "MFA0525-CLI351-5609"
click at [814, 534] on button "Mettre à jour les filtres" at bounding box center [770, 533] width 101 height 20
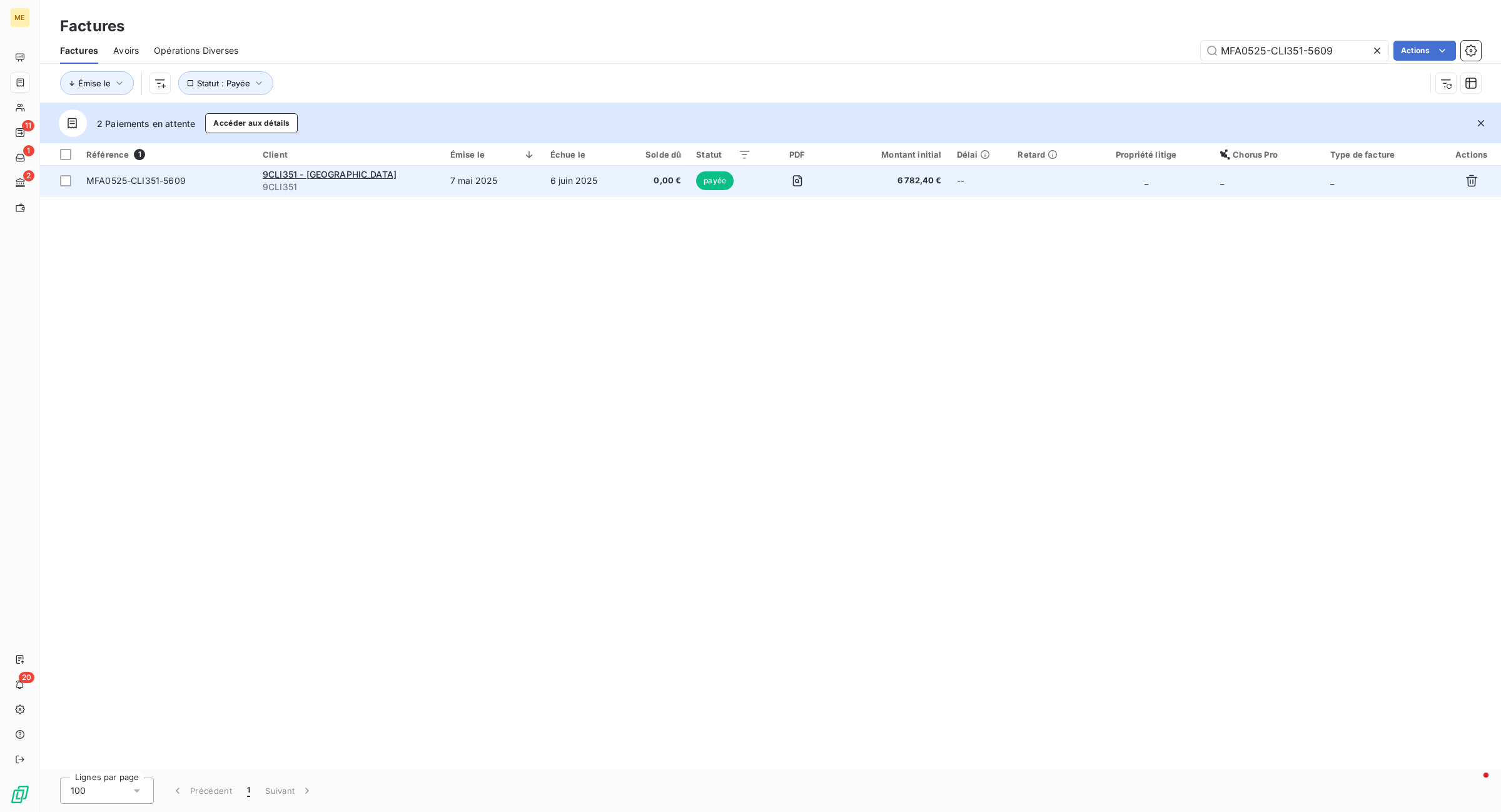
click at [432, 186] on span "9CLI351" at bounding box center [349, 187] width 173 height 13
